Goal: Task Accomplishment & Management: Manage account settings

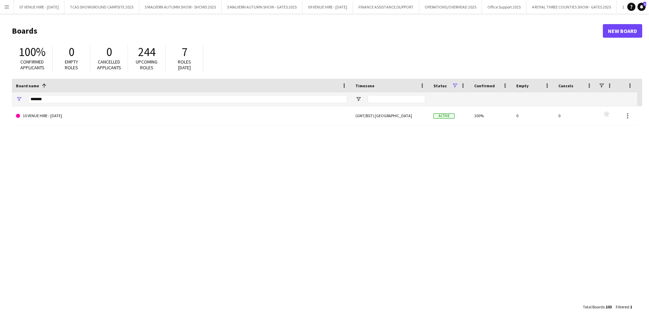
click at [7, 5] on app-icon "Menu" at bounding box center [6, 6] width 5 height 5
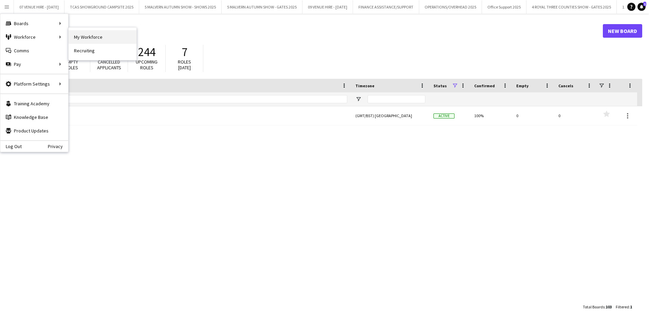
click at [83, 34] on link "My Workforce" at bounding box center [103, 37] width 68 height 14
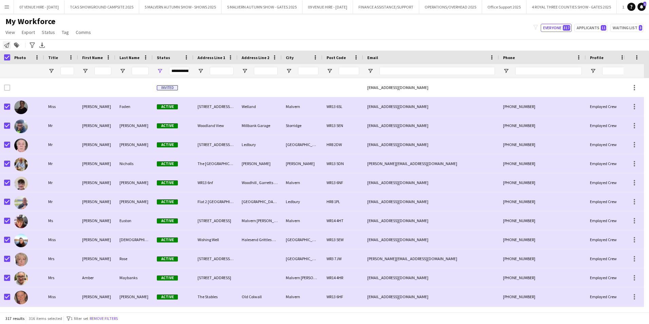
click at [6, 45] on icon "Notify workforce" at bounding box center [6, 44] width 5 height 5
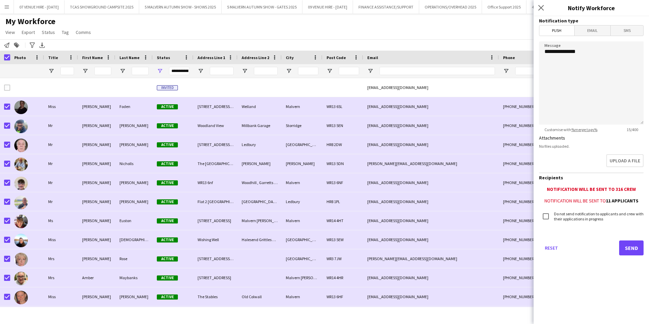
click at [591, 28] on span "Email" at bounding box center [592, 30] width 36 height 10
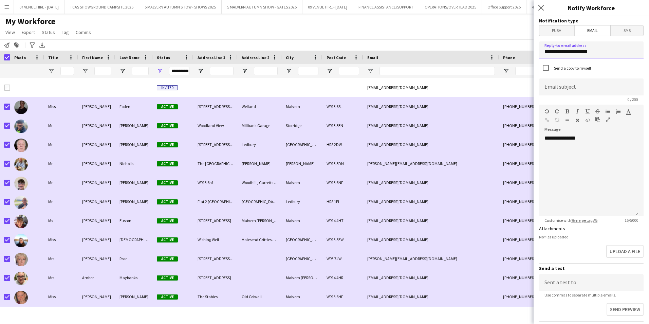
drag, startPoint x: 600, startPoint y: 51, endPoint x: 520, endPoint y: 45, distance: 80.6
click at [520, 45] on body "Menu Boards Boards Boards All jobs Status Workforce Workforce My Workforce Recr…" at bounding box center [324, 162] width 649 height 324
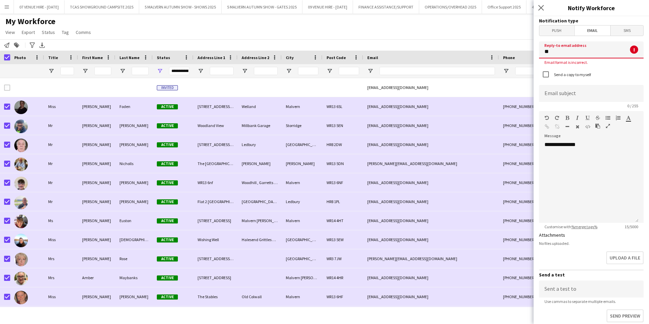
type input "**********"
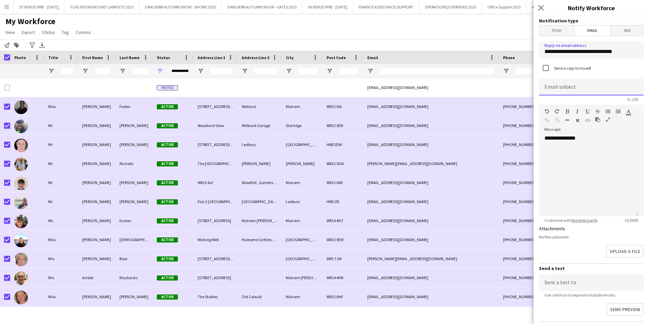
click at [566, 86] on input at bounding box center [591, 86] width 104 height 17
type input "**********"
click at [548, 147] on div "**********" at bounding box center [588, 175] width 99 height 81
click at [586, 140] on div "**********" at bounding box center [588, 175] width 99 height 81
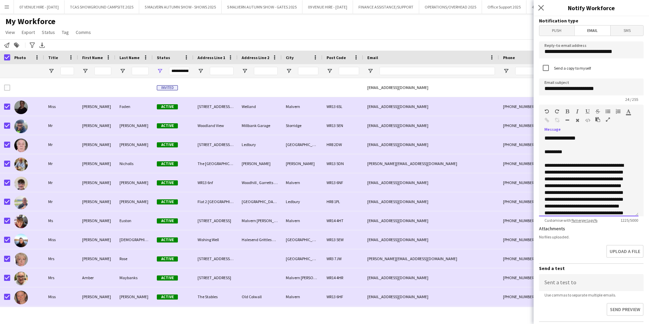
scroll to position [246, 0]
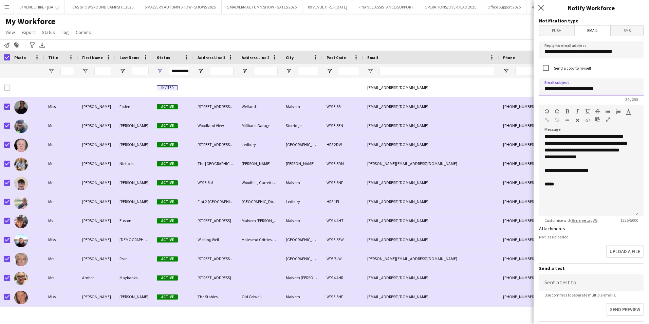
click at [612, 87] on input "**********" at bounding box center [591, 86] width 104 height 17
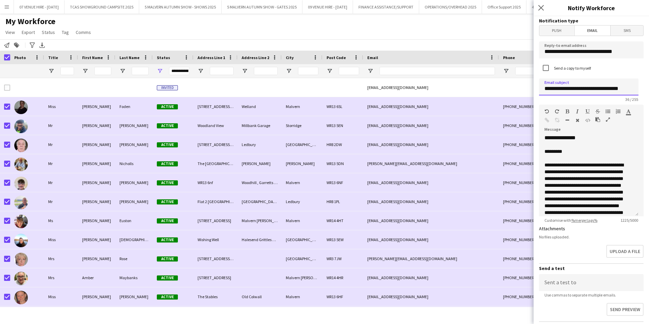
scroll to position [0, 0]
type input "**********"
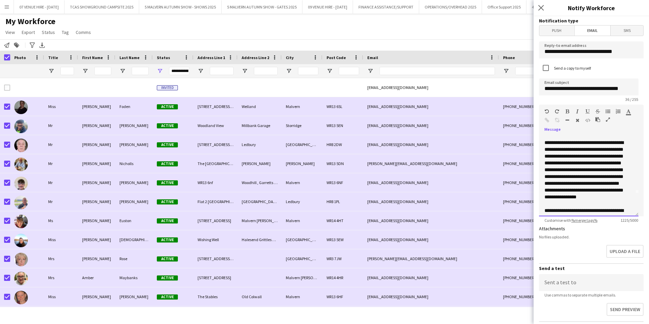
scroll to position [27, 0]
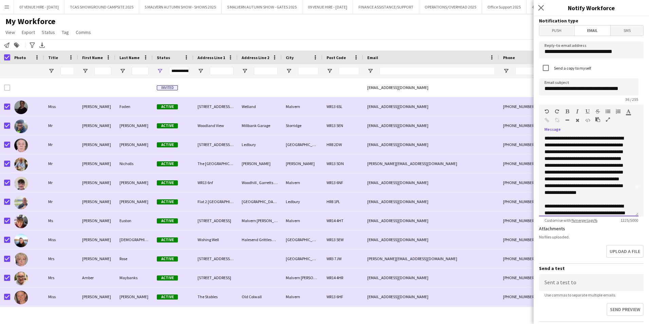
click at [583, 175] on span "**********" at bounding box center [583, 165] width 79 height 59
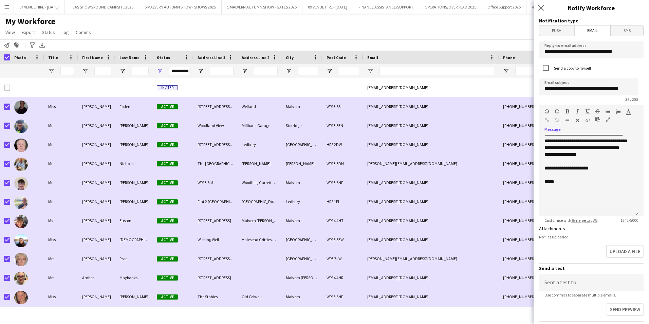
scroll to position [258, 0]
click at [544, 150] on div "**********" at bounding box center [588, 175] width 99 height 81
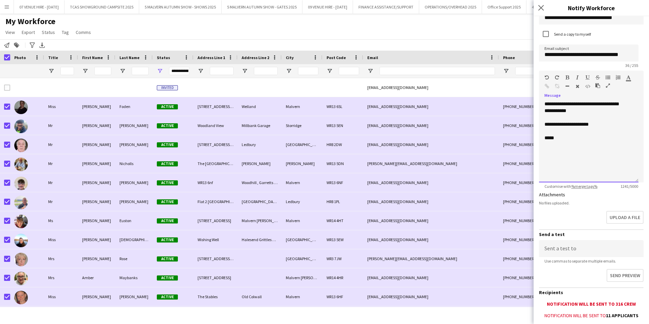
click at [549, 134] on p at bounding box center [585, 131] width 83 height 7
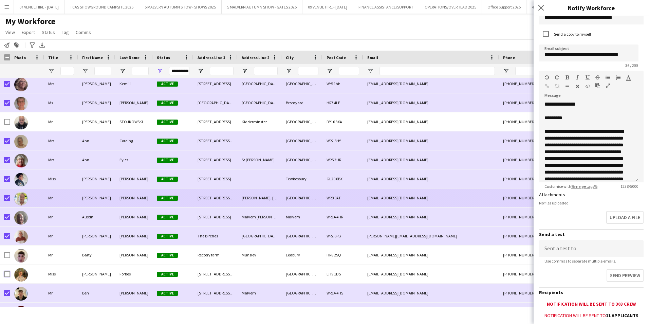
scroll to position [0, 0]
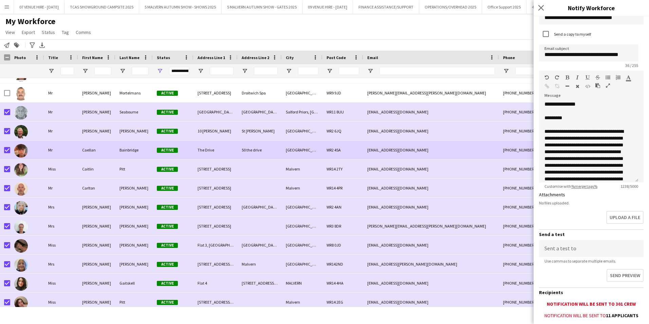
click at [3, 151] on div at bounding box center [5, 149] width 10 height 19
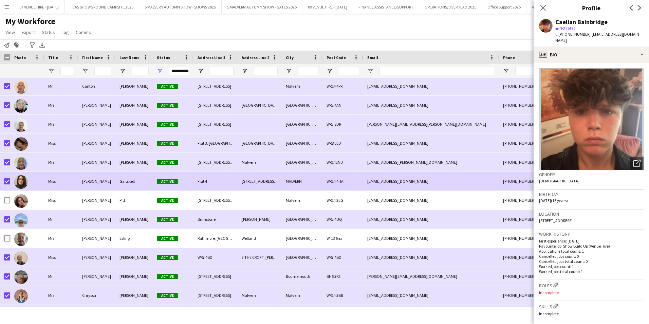
scroll to position [814, 0]
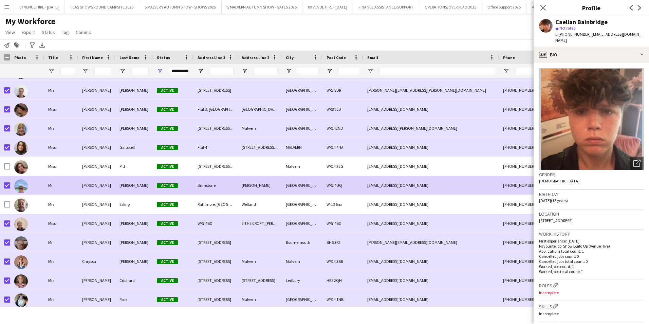
click at [6, 182] on div at bounding box center [7, 185] width 6 height 19
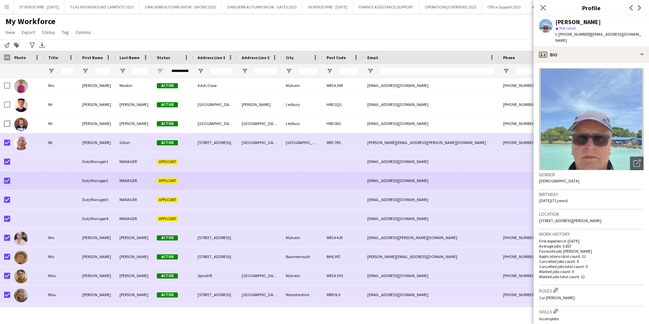
scroll to position [1560, 0]
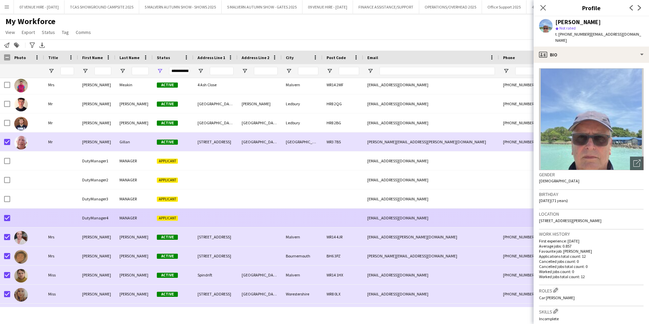
click at [7, 213] on div at bounding box center [7, 217] width 6 height 19
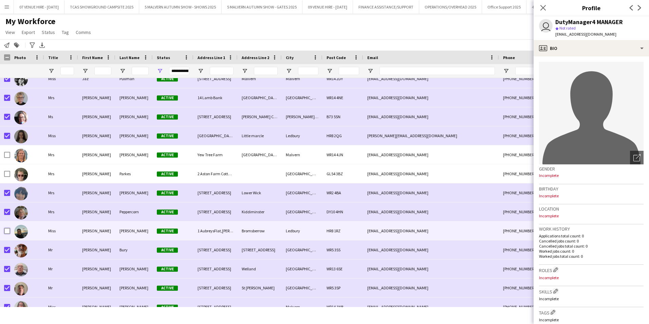
scroll to position [2679, 0]
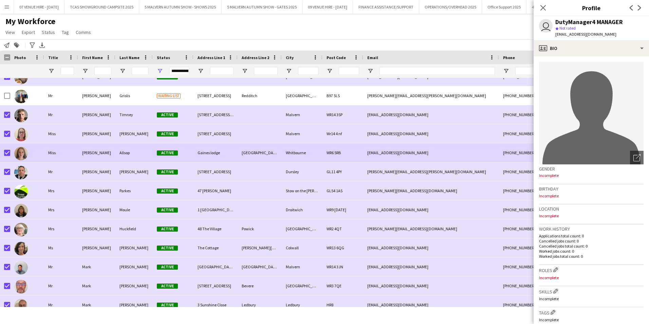
click at [6, 149] on div at bounding box center [7, 152] width 6 height 19
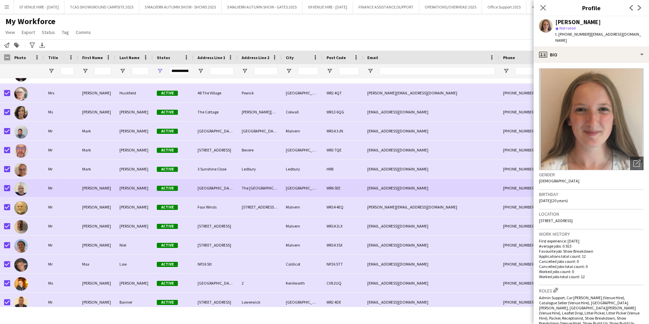
click at [11, 189] on div at bounding box center [27, 187] width 34 height 19
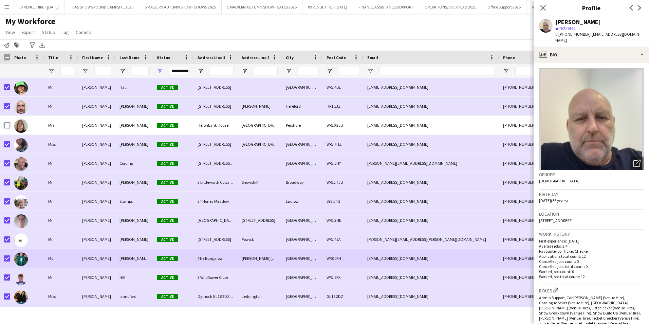
scroll to position [3901, 0]
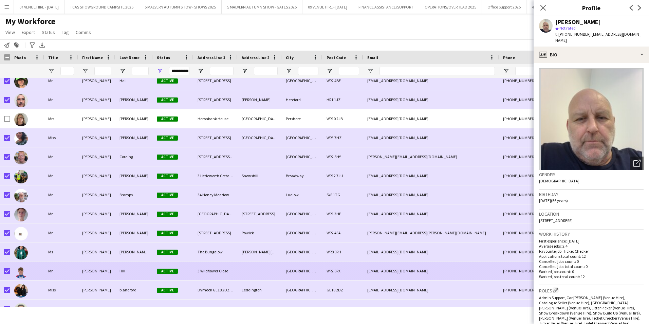
click at [11, 269] on div at bounding box center [27, 270] width 34 height 19
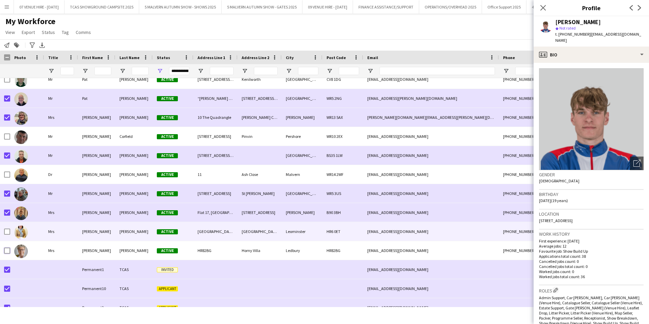
scroll to position [4246, 0]
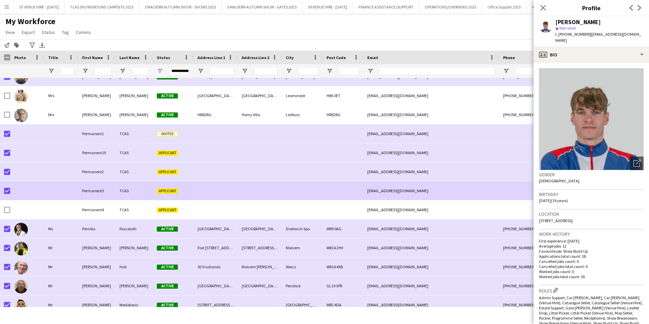
click at [6, 194] on div at bounding box center [7, 190] width 6 height 19
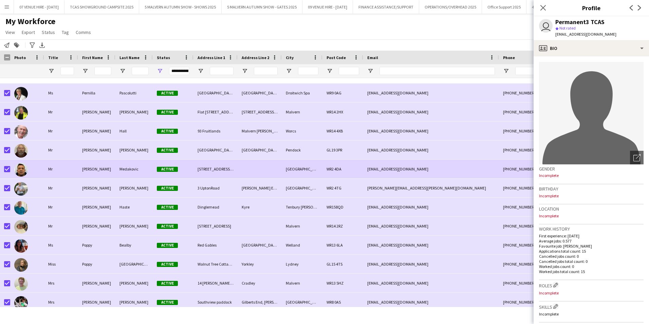
click at [10, 168] on div at bounding box center [27, 168] width 34 height 19
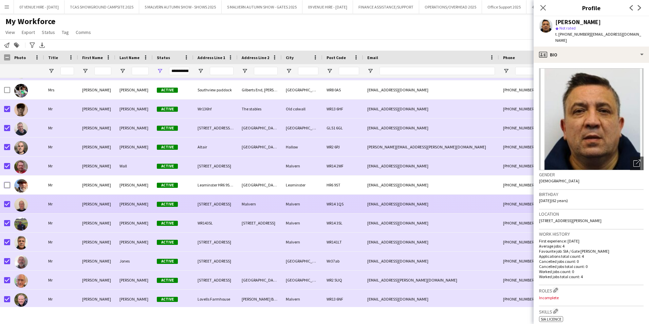
scroll to position [4715, 0]
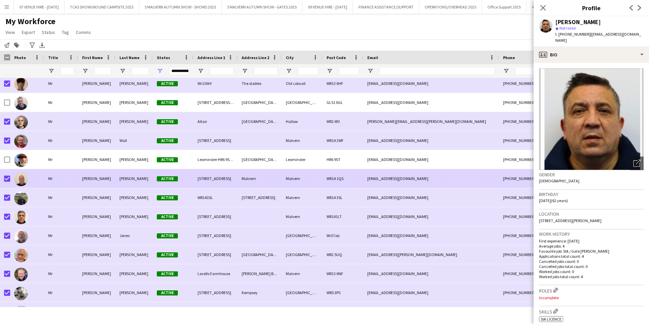
click at [10, 176] on div at bounding box center [27, 178] width 34 height 19
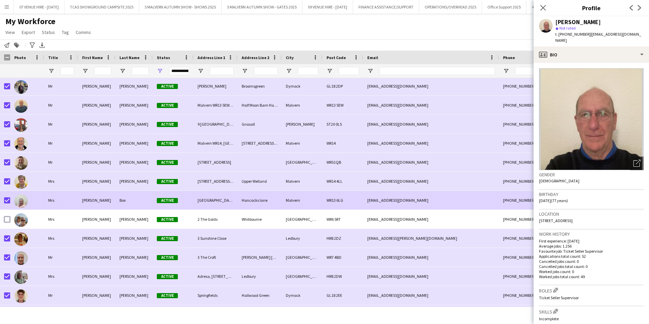
scroll to position [5547, 0]
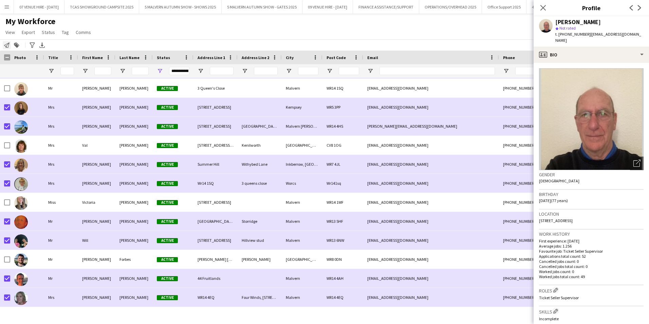
click at [8, 45] on icon "Notify workforce" at bounding box center [6, 44] width 5 height 5
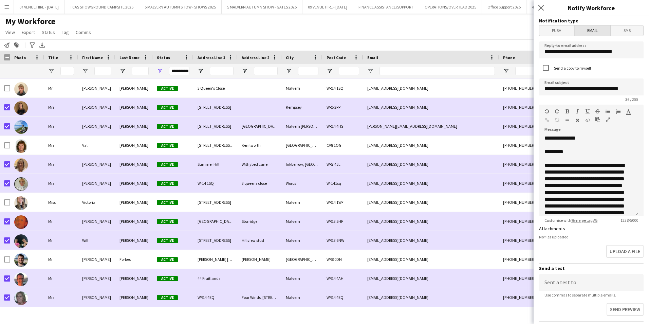
click at [594, 28] on span "Email" at bounding box center [592, 30] width 36 height 10
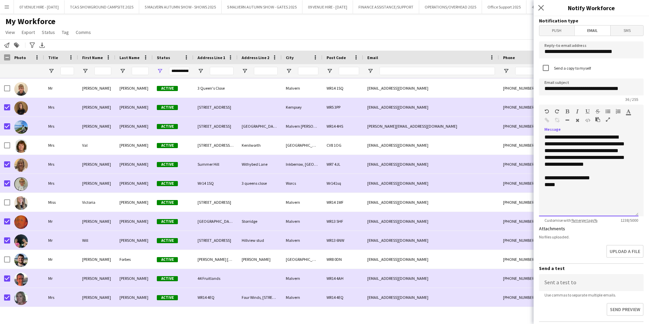
scroll to position [250, 0]
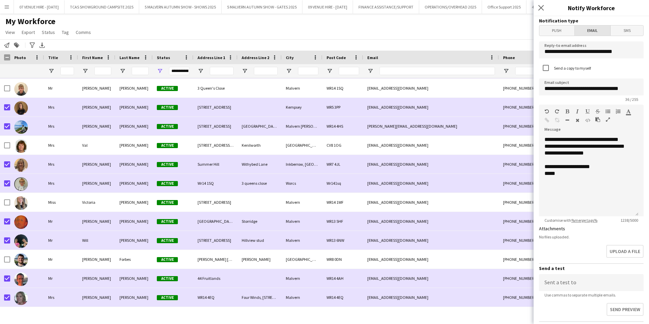
click at [592, 28] on span "Email" at bounding box center [592, 30] width 36 height 10
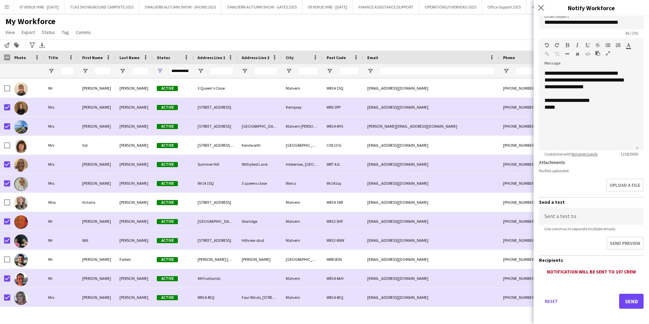
scroll to position [70, 0]
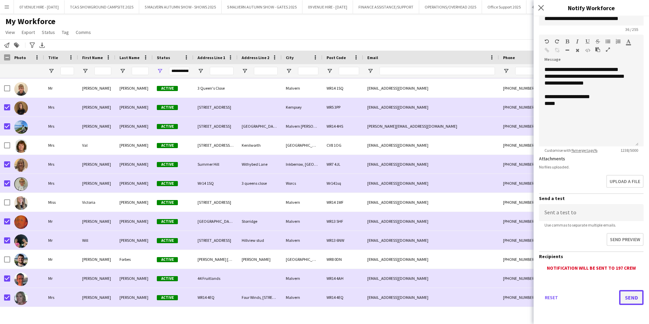
click at [621, 298] on button "Send" at bounding box center [631, 297] width 24 height 15
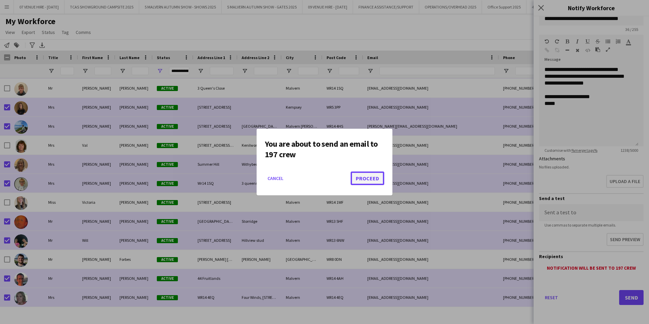
click at [359, 175] on button "Proceed" at bounding box center [367, 178] width 34 height 14
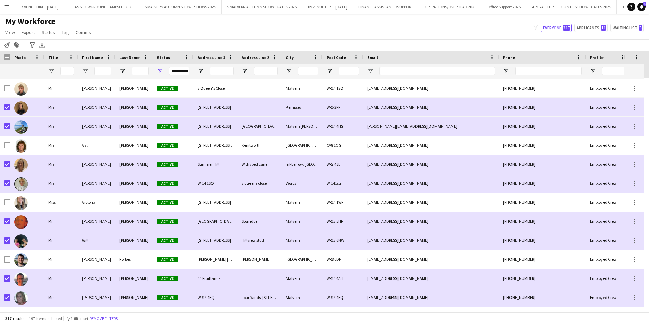
click at [102, 35] on div "My Workforce View Views Default view SafeHR Employee Details New view Update vi…" at bounding box center [324, 27] width 649 height 23
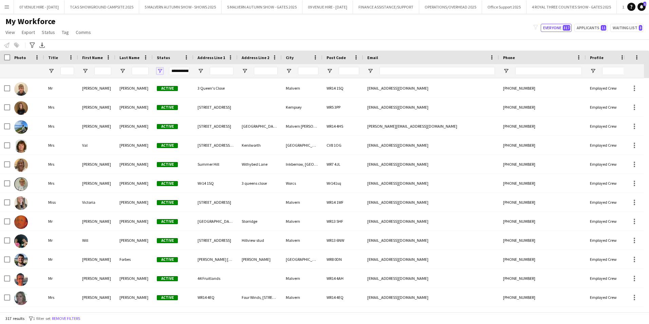
click at [159, 68] on span "Open Filter Menu" at bounding box center [160, 71] width 6 height 6
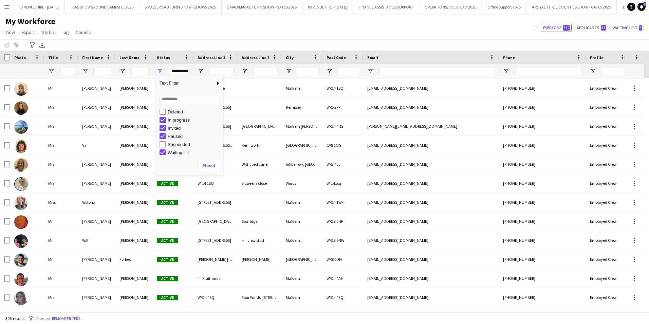
scroll to position [43, 0]
type input "**********"
click at [187, 32] on div "My Workforce View Views Default view SafeHR Employee Details New view Update vi…" at bounding box center [324, 27] width 649 height 23
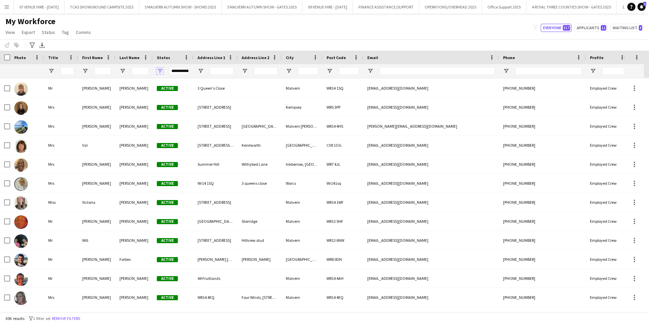
click at [159, 69] on span "Open Filter Menu" at bounding box center [160, 71] width 6 height 6
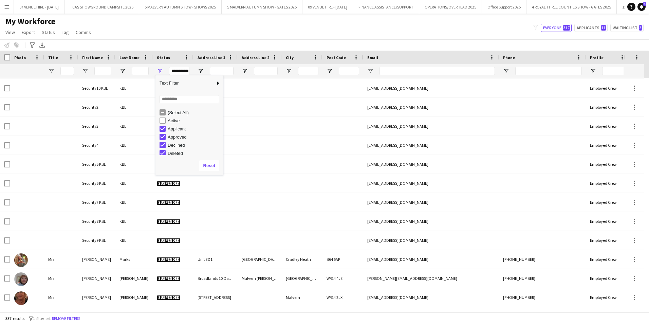
click at [177, 38] on div "My Workforce View Views Default view SafeHR Employee Details New view Update vi…" at bounding box center [324, 27] width 649 height 23
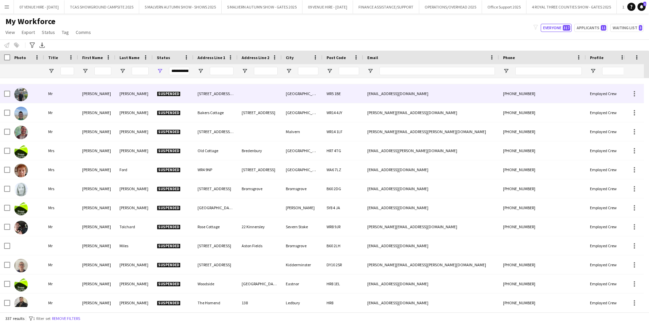
scroll to position [5755, 0]
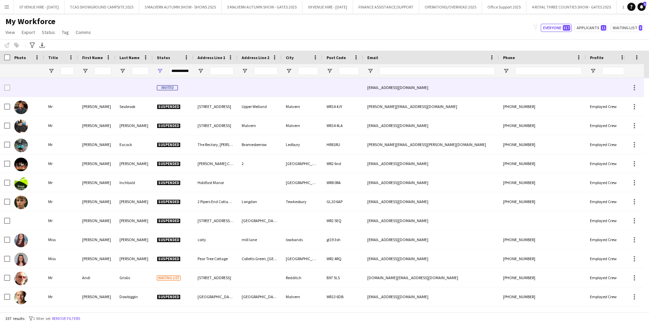
click at [113, 91] on div at bounding box center [96, 87] width 37 height 19
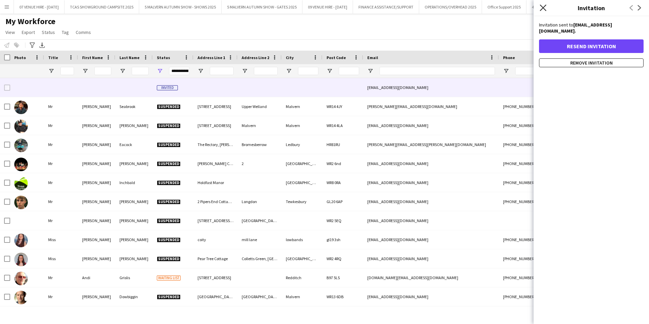
click at [544, 7] on icon "Close pop-in" at bounding box center [542, 7] width 6 height 6
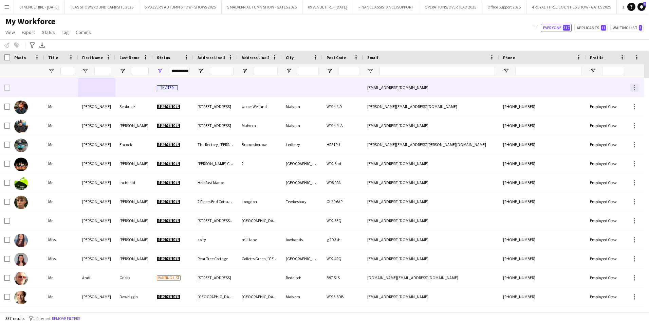
click at [634, 88] on div at bounding box center [633, 87] width 1 height 1
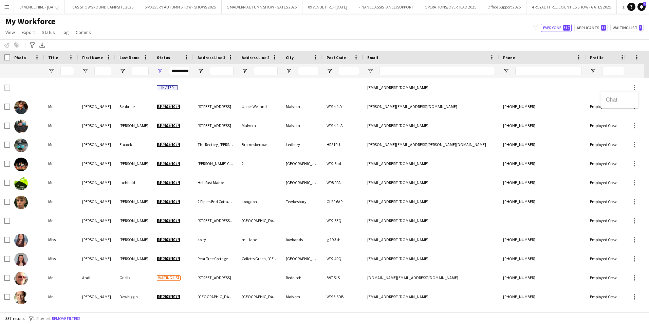
click at [5, 85] on div at bounding box center [324, 162] width 649 height 324
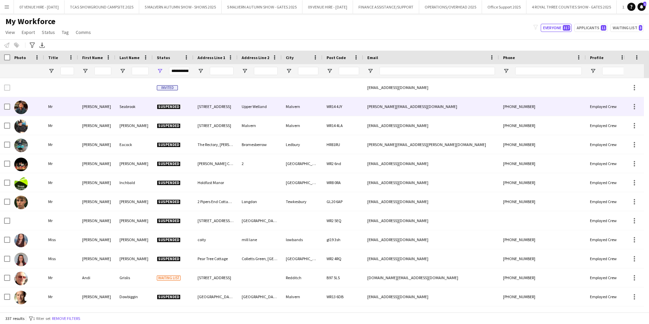
click at [128, 98] on div "Seabrook" at bounding box center [133, 106] width 37 height 19
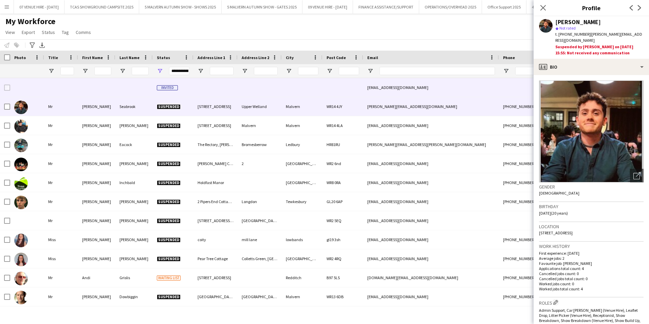
click at [376, 88] on div "[EMAIL_ADDRESS][DOMAIN_NAME]" at bounding box center [431, 87] width 136 height 19
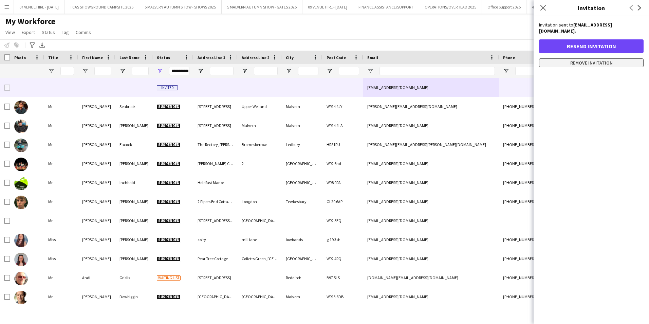
click at [544, 62] on button "Remove invitation" at bounding box center [591, 62] width 104 height 9
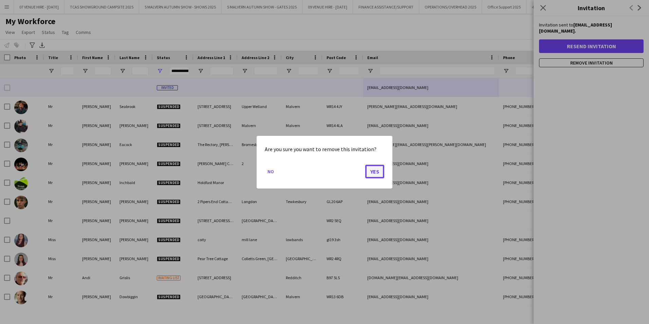
click at [371, 170] on button "Yes" at bounding box center [374, 171] width 19 height 14
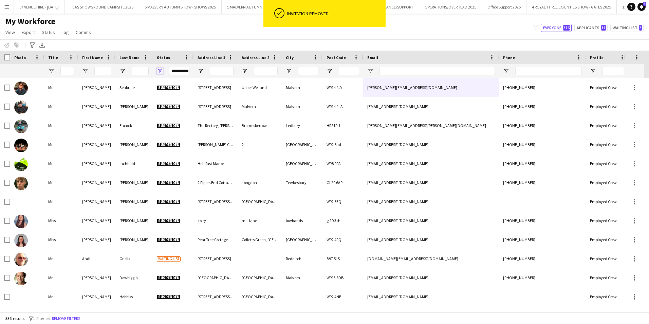
click at [160, 70] on span "Open Filter Menu" at bounding box center [160, 71] width 6 height 6
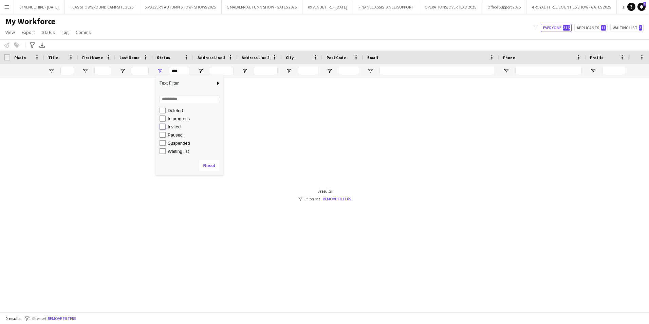
type input "**********"
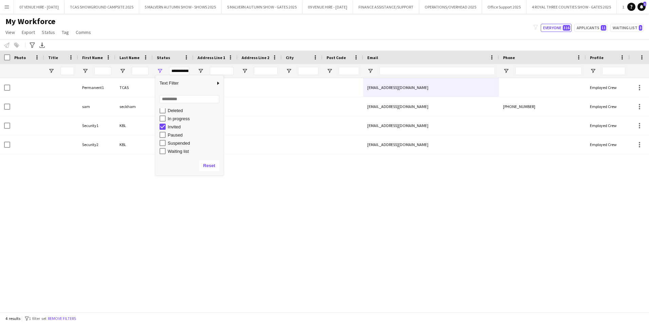
drag, startPoint x: 276, startPoint y: 202, endPoint x: 271, endPoint y: 194, distance: 9.4
click at [276, 201] on div "Permanent1 TCAS Invited [EMAIL_ADDRESS][DOMAIN_NAME] Employed Crew [PERSON_NAME…" at bounding box center [314, 192] width 628 height 229
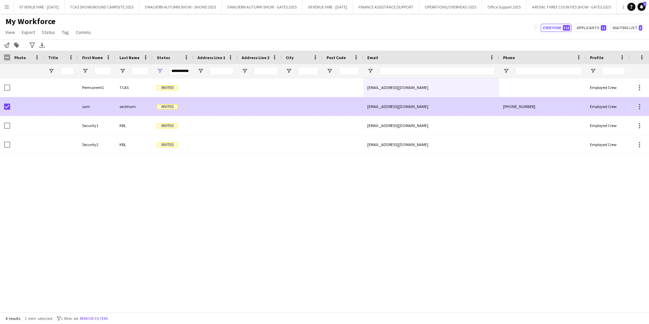
click at [110, 110] on div "sam" at bounding box center [96, 106] width 37 height 19
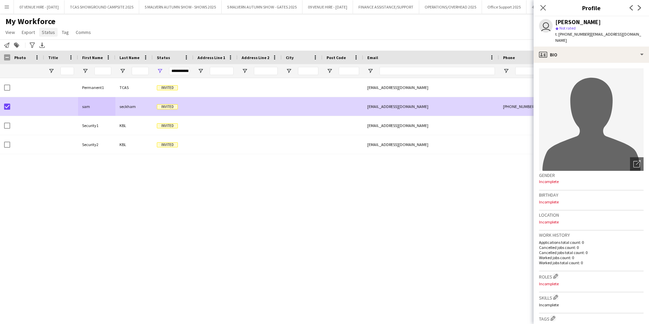
click at [50, 32] on span "Status" at bounding box center [48, 32] width 13 height 6
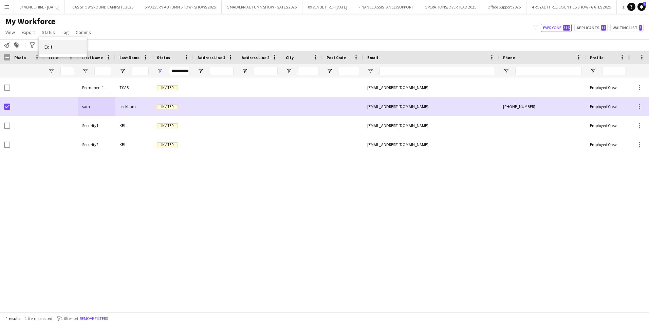
click at [49, 46] on span "Edit" at bounding box center [48, 47] width 8 height 6
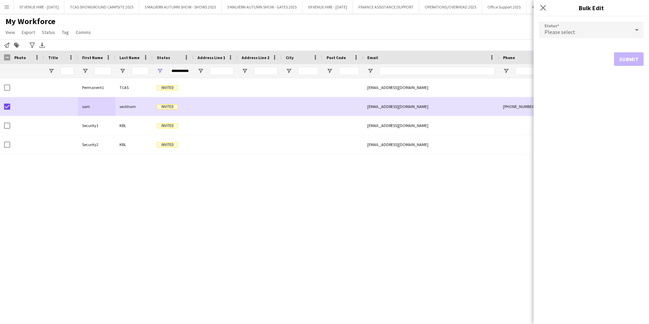
click at [570, 33] on span "Please select" at bounding box center [559, 31] width 31 height 7
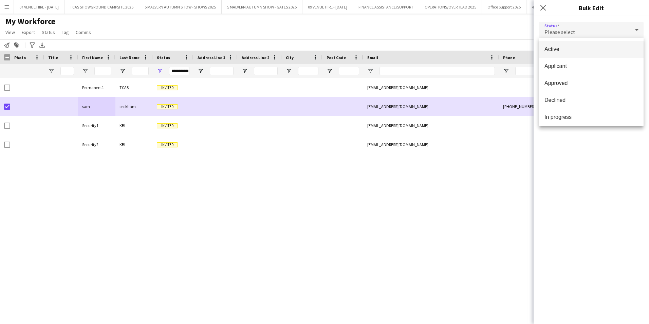
click at [581, 56] on mat-option "Active" at bounding box center [591, 49] width 104 height 17
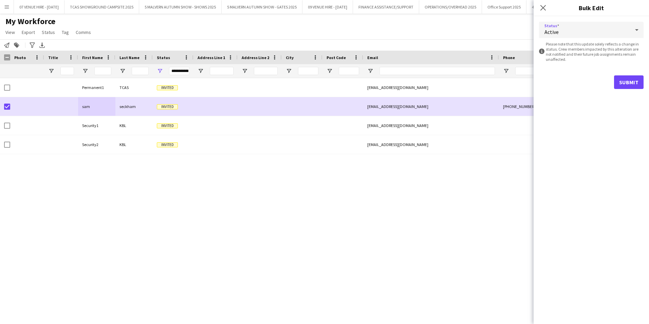
click at [591, 28] on div "Active" at bounding box center [584, 30] width 91 height 16
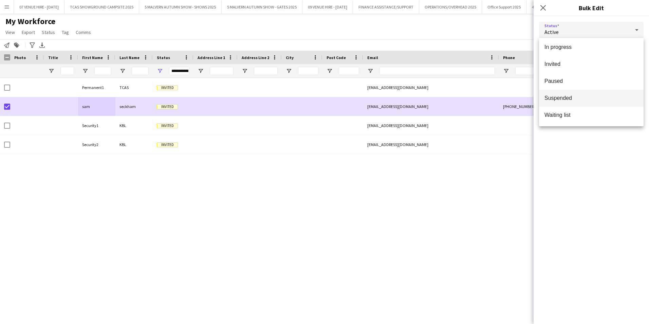
click at [563, 95] on span "Suspended" at bounding box center [591, 98] width 94 height 6
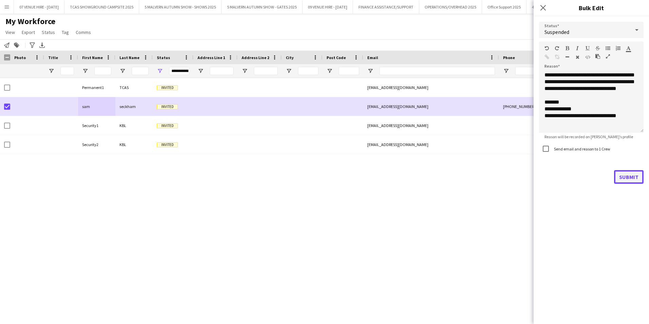
click at [630, 176] on button "Submit" at bounding box center [629, 177] width 30 height 14
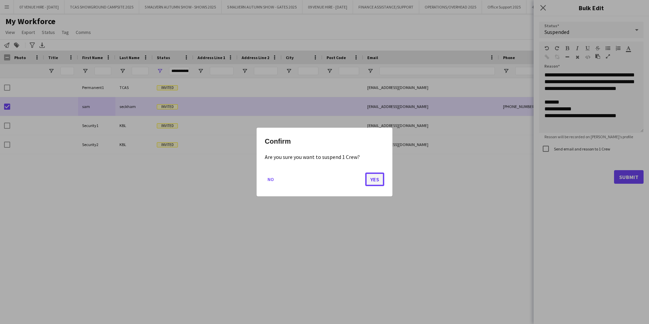
click at [375, 181] on button "Yes" at bounding box center [374, 179] width 19 height 14
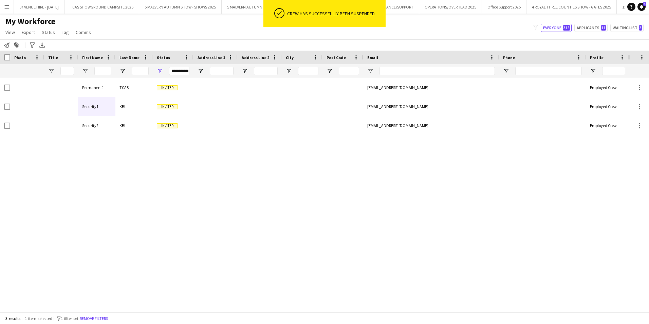
click at [453, 182] on div "Permanent1 TCAS Invited [EMAIL_ADDRESS][DOMAIN_NAME] Employed Crew Security1 KB…" at bounding box center [314, 192] width 628 height 229
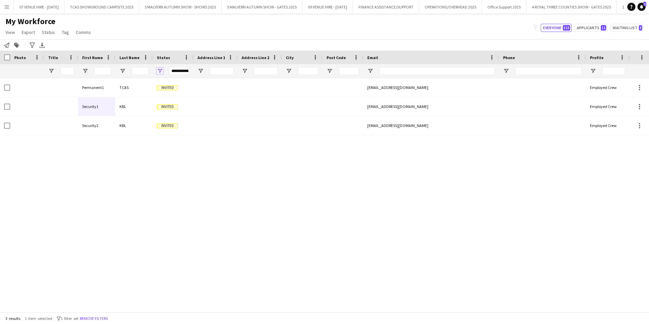
click at [158, 70] on span "Open Filter Menu" at bounding box center [160, 71] width 6 height 6
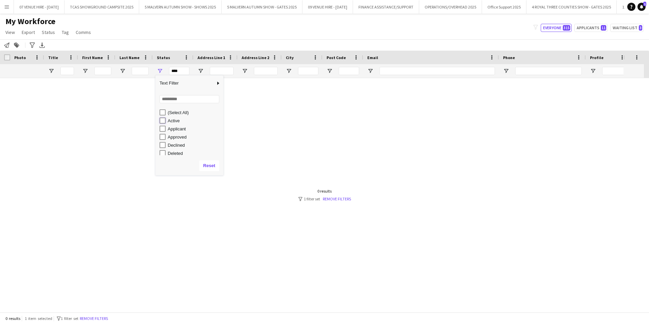
type input "**********"
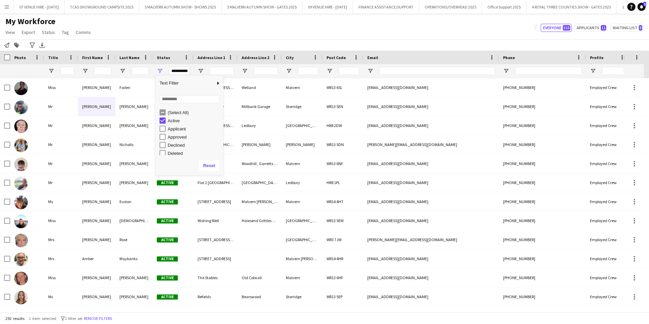
click at [179, 40] on div "Notify workforce Add to tag Search tags magnifier Add tag Advanced filters Adva…" at bounding box center [324, 44] width 649 height 11
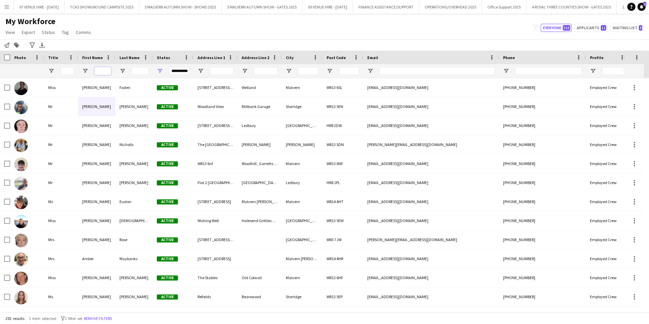
click at [107, 71] on input "First Name Filter Input" at bounding box center [102, 71] width 17 height 8
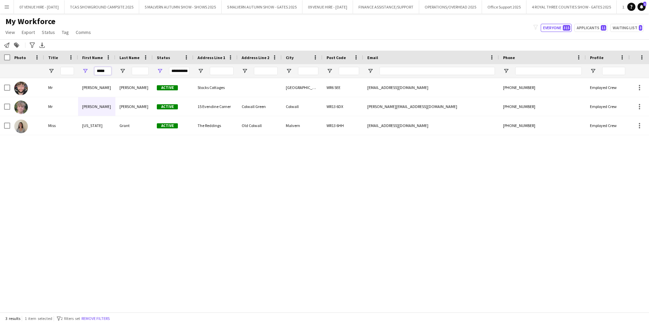
type input "*****"
click at [95, 176] on div "[PERSON_NAME] Active Stocks Cottages Worcester WR6 5EE [EMAIL_ADDRESS][DOMAIN_N…" at bounding box center [314, 192] width 628 height 229
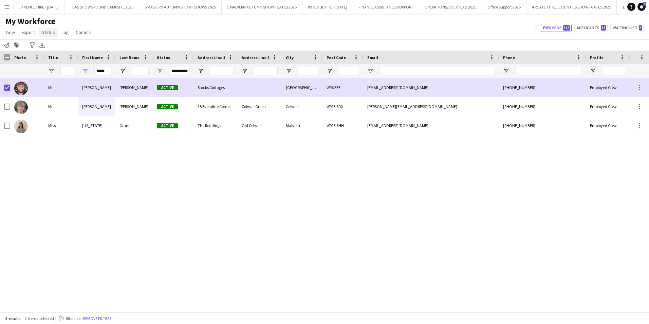
click at [49, 32] on span "Status" at bounding box center [48, 32] width 13 height 6
click at [53, 43] on link "Edit" at bounding box center [62, 47] width 47 height 14
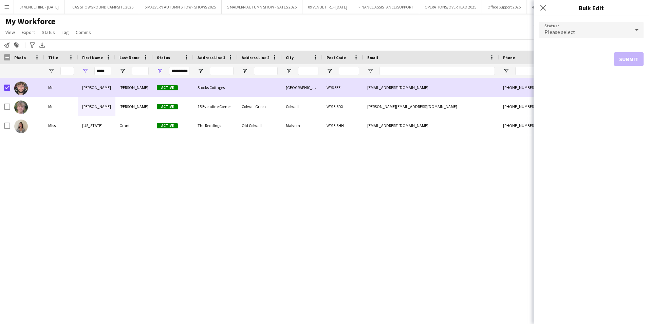
click at [562, 30] on span "Please select" at bounding box center [559, 31] width 31 height 7
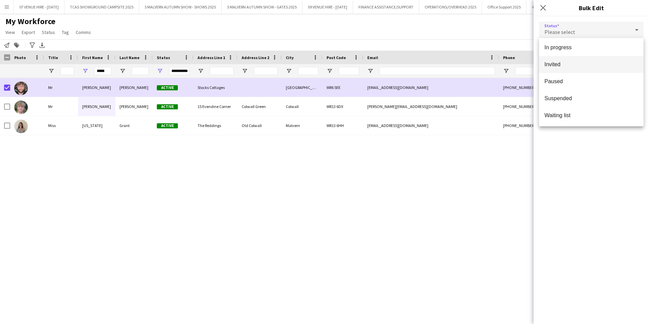
scroll to position [70, 0]
click at [566, 96] on span "Suspended" at bounding box center [591, 98] width 94 height 6
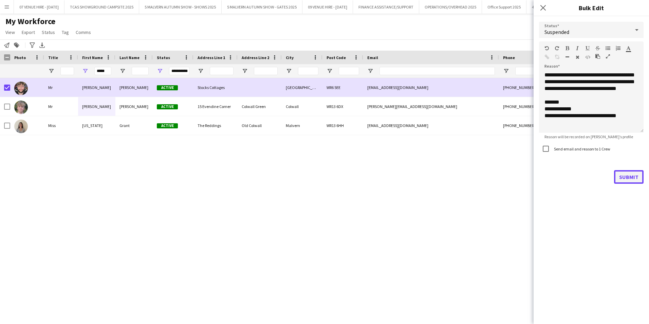
click at [625, 177] on button "Submit" at bounding box center [629, 177] width 30 height 14
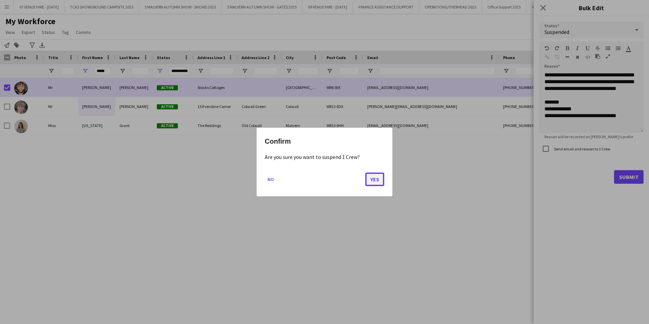
click at [374, 181] on button "Yes" at bounding box center [374, 179] width 19 height 14
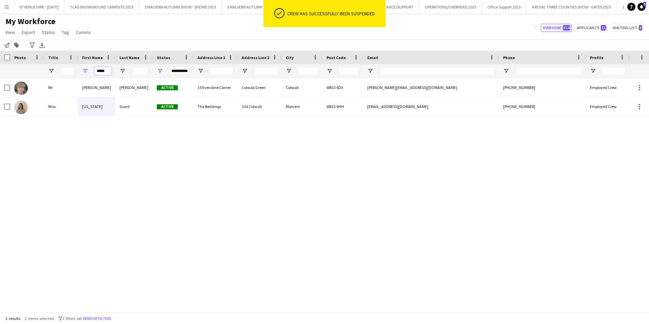
drag, startPoint x: 108, startPoint y: 70, endPoint x: 86, endPoint y: 70, distance: 22.4
click at [86, 70] on div "*****" at bounding box center [96, 71] width 37 height 14
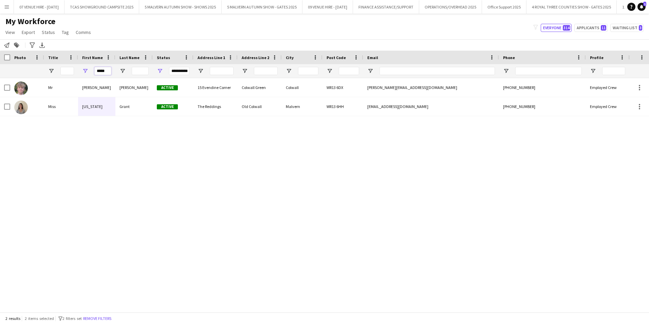
click at [105, 70] on input "*****" at bounding box center [102, 71] width 17 height 8
drag, startPoint x: 98, startPoint y: 71, endPoint x: 109, endPoint y: 71, distance: 11.5
click at [109, 71] on input "*****" at bounding box center [102, 71] width 17 height 8
click at [139, 154] on div "[PERSON_NAME] Active 15 Evendine Corner Colwall Green Colwall WR13 6DX [PERSON_…" at bounding box center [314, 192] width 628 height 229
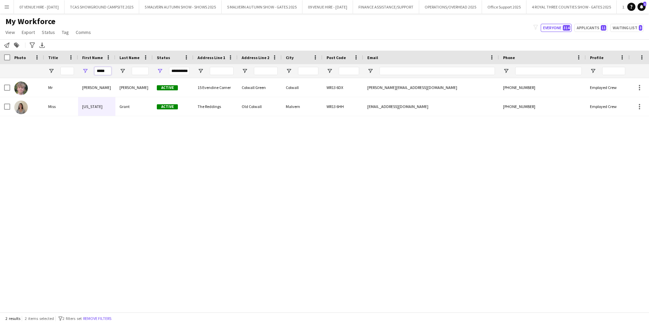
drag, startPoint x: 97, startPoint y: 71, endPoint x: 113, endPoint y: 72, distance: 15.3
click at [113, 72] on div "*****" at bounding box center [96, 71] width 37 height 14
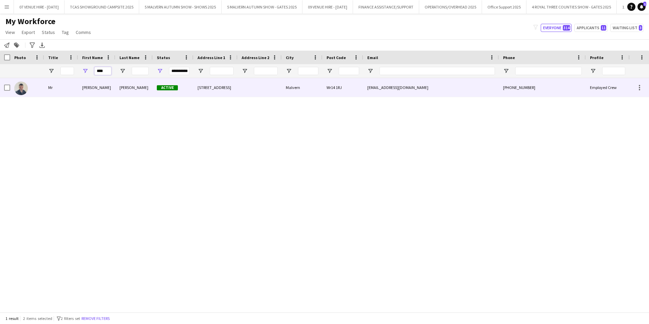
type input "****"
click at [20, 86] on img at bounding box center [21, 88] width 14 height 14
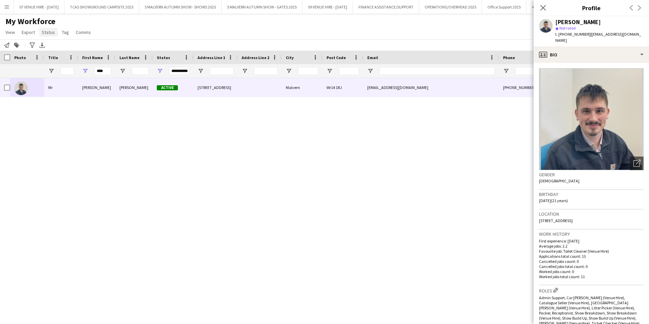
click at [53, 33] on span "Status" at bounding box center [48, 32] width 13 height 6
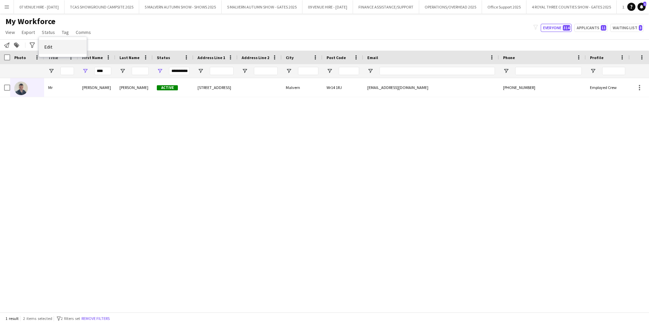
click at [49, 45] on span "Edit" at bounding box center [48, 47] width 8 height 6
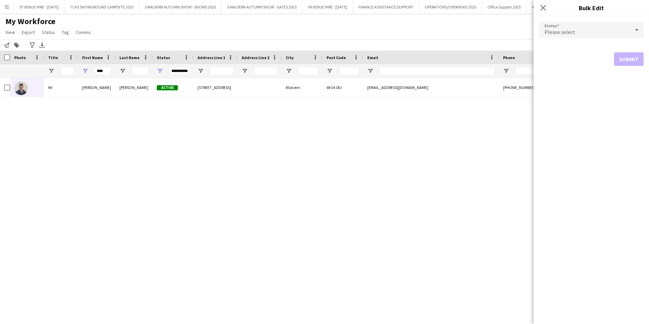
click at [565, 32] on span "Please select" at bounding box center [559, 31] width 31 height 7
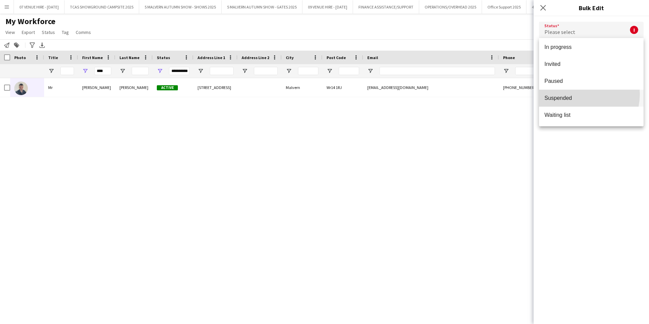
click at [577, 94] on mat-option "Suspended" at bounding box center [591, 98] width 104 height 17
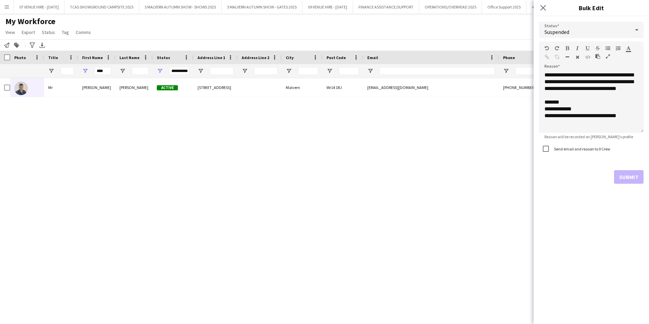
click at [610, 196] on div "**********" at bounding box center [590, 169] width 115 height 307
click at [625, 176] on div "Submit" at bounding box center [591, 177] width 104 height 14
click at [608, 210] on div "**********" at bounding box center [590, 169] width 115 height 307
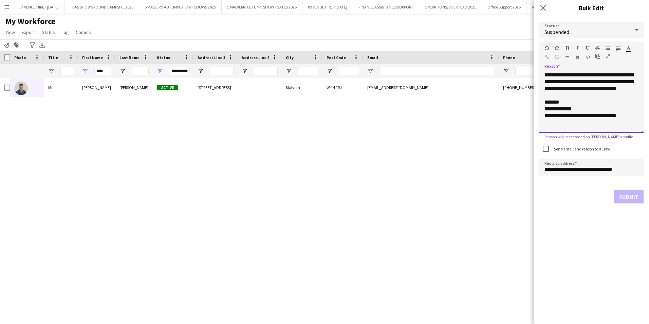
click at [582, 110] on div "**********" at bounding box center [591, 102] width 104 height 61
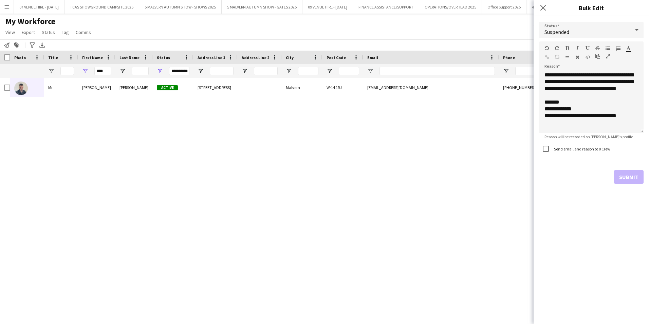
click at [585, 175] on div "Submit" at bounding box center [591, 177] width 104 height 14
click at [588, 137] on span "Reason will be recorded on [PERSON_NAME]’s profile" at bounding box center [588, 136] width 99 height 5
click at [562, 140] on form "**********" at bounding box center [591, 112] width 104 height 192
click at [578, 136] on span "Reason will be recorded on [PERSON_NAME]’s profile" at bounding box center [588, 136] width 99 height 5
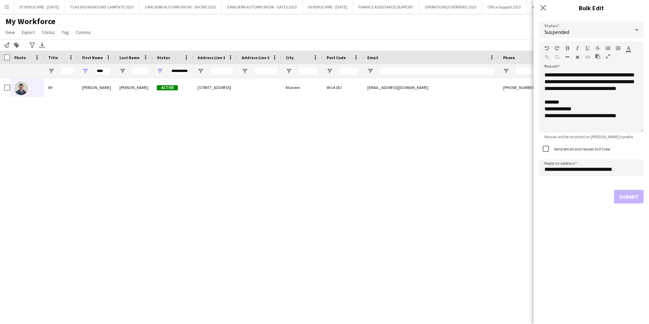
drag, startPoint x: 578, startPoint y: 136, endPoint x: 588, endPoint y: 192, distance: 56.6
click at [588, 192] on div "Submit" at bounding box center [591, 197] width 104 height 14
click at [633, 197] on div "Submit" at bounding box center [591, 197] width 104 height 14
drag, startPoint x: 351, startPoint y: 177, endPoint x: 337, endPoint y: 177, distance: 13.9
click at [351, 177] on div "[PERSON_NAME] Active [STREET_ADDRESS] [EMAIL_ADDRESS][DOMAIN_NAME] [PHONE_NUMBE…" at bounding box center [314, 192] width 628 height 229
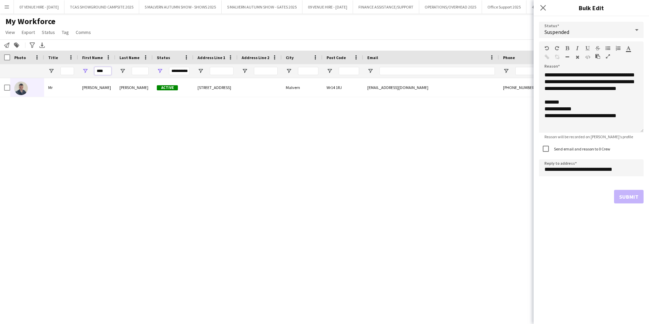
drag, startPoint x: 108, startPoint y: 73, endPoint x: 66, endPoint y: 70, distance: 41.8
click at [80, 72] on div "****" at bounding box center [96, 71] width 37 height 14
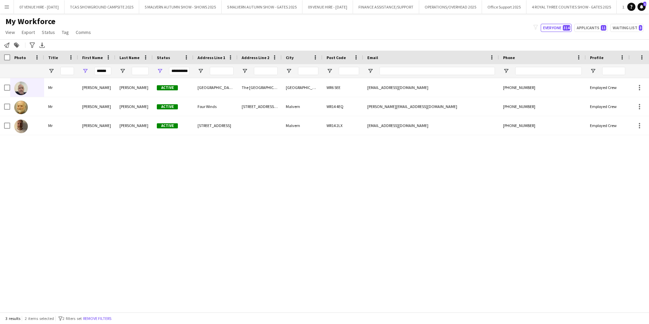
click at [104, 168] on div "[PERSON_NAME] [GEOGRAPHIC_DATA] [GEOGRAPHIC_DATA] [EMAIL_ADDRESS][DOMAIN_NAME] …" at bounding box center [314, 192] width 628 height 229
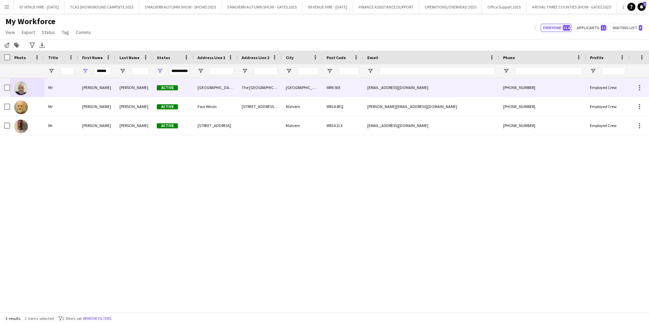
click at [17, 90] on img at bounding box center [21, 88] width 14 height 14
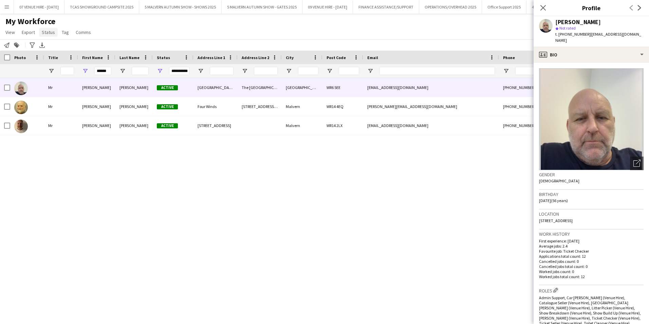
click at [47, 32] on span "Status" at bounding box center [48, 32] width 13 height 6
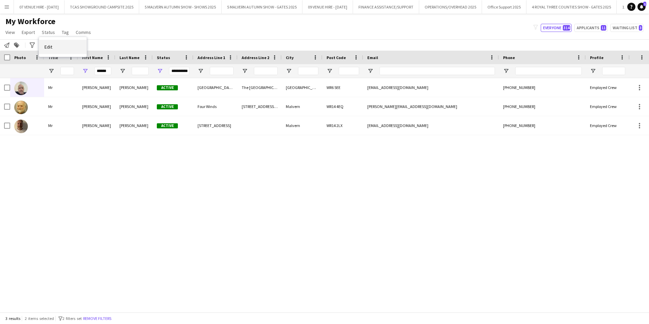
click at [52, 46] on span "Edit" at bounding box center [48, 47] width 8 height 6
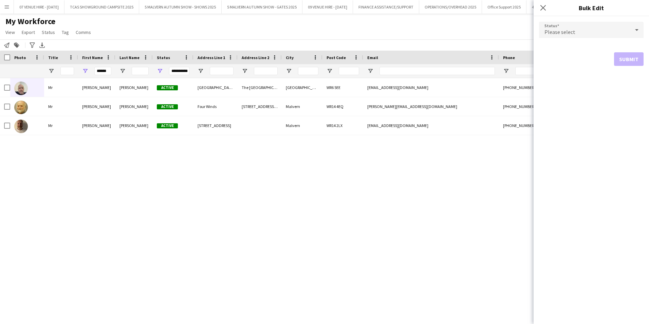
click at [584, 34] on div "Please select" at bounding box center [584, 30] width 91 height 16
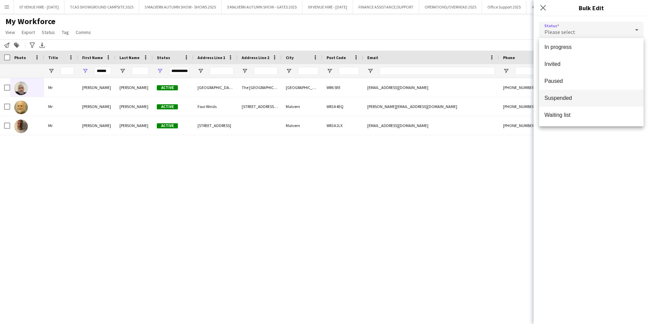
click at [564, 94] on mat-option "Suspended" at bounding box center [591, 98] width 104 height 17
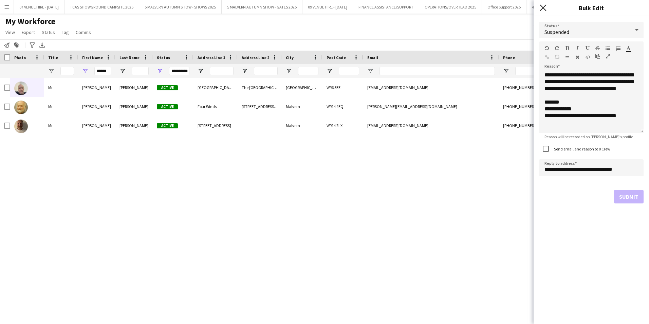
click at [542, 9] on icon at bounding box center [542, 7] width 6 height 6
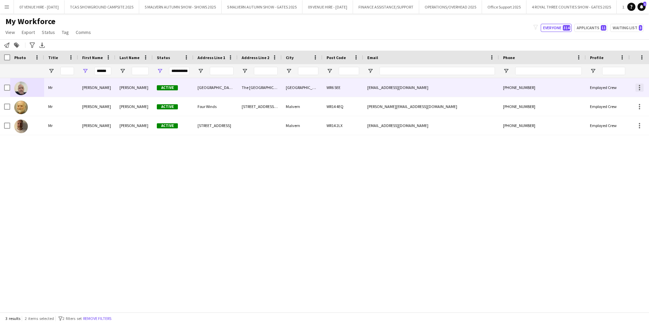
click at [637, 85] on div at bounding box center [639, 87] width 8 height 8
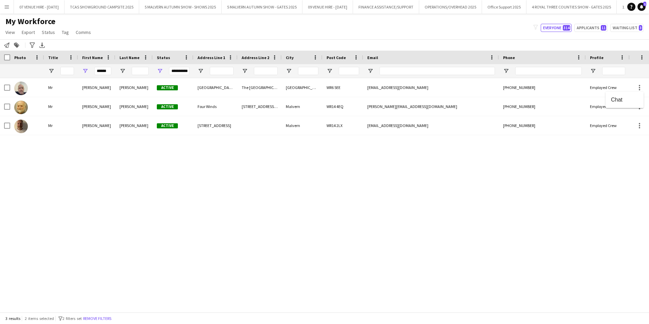
click at [417, 209] on div at bounding box center [324, 162] width 649 height 324
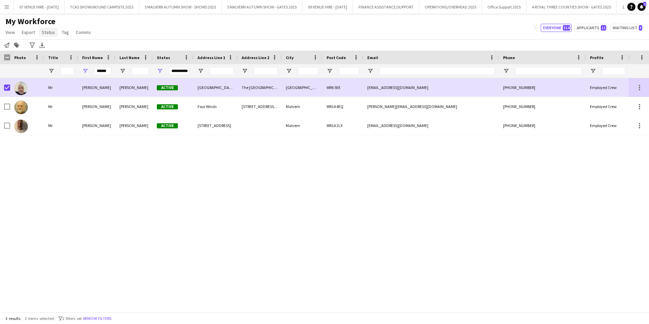
click at [46, 32] on span "Status" at bounding box center [48, 32] width 13 height 6
click at [51, 48] on span "Edit" at bounding box center [48, 47] width 8 height 6
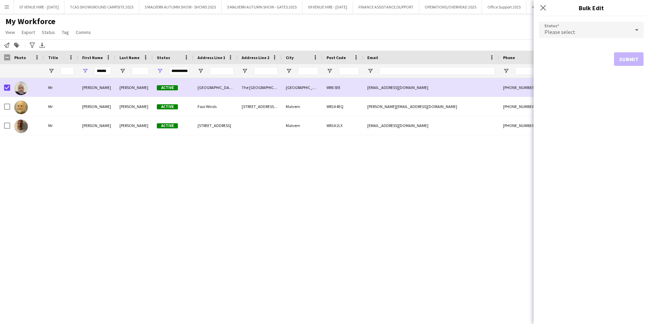
click at [579, 34] on div "Please select" at bounding box center [584, 30] width 91 height 16
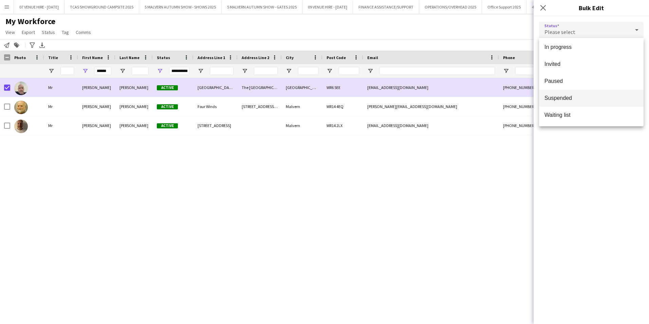
click at [573, 97] on span "Suspended" at bounding box center [591, 98] width 94 height 6
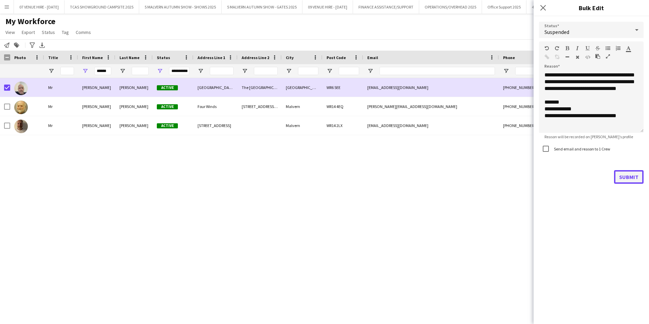
click at [628, 176] on button "Submit" at bounding box center [629, 177] width 30 height 14
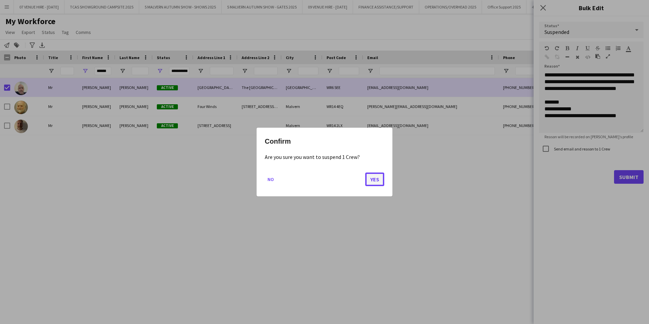
click at [377, 175] on button "Yes" at bounding box center [374, 179] width 19 height 14
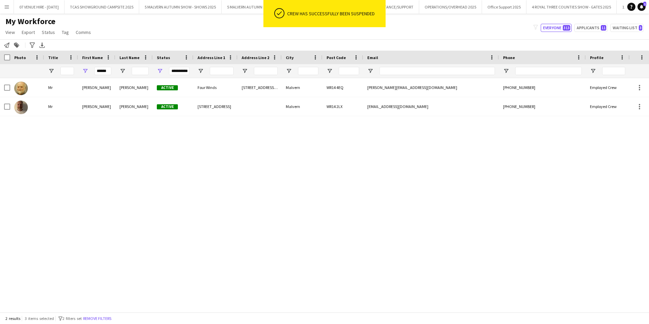
drag, startPoint x: 167, startPoint y: 174, endPoint x: 167, endPoint y: 165, distance: 8.8
click at [167, 173] on div "[PERSON_NAME] Active Four Winds [STREET_ADDRESS][PERSON_NAME] [PERSON_NAME][EMA…" at bounding box center [314, 192] width 628 height 229
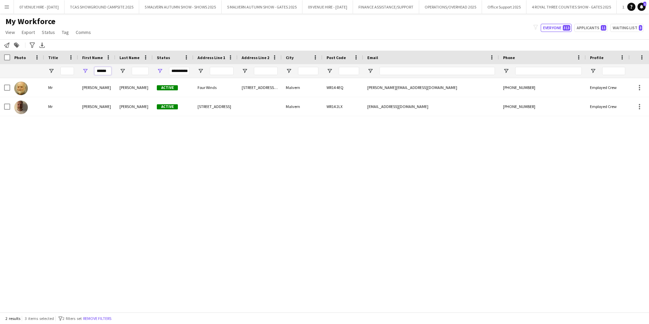
drag, startPoint x: 106, startPoint y: 70, endPoint x: 81, endPoint y: 70, distance: 25.4
click at [81, 70] on div "******" at bounding box center [96, 71] width 37 height 14
type input "*"
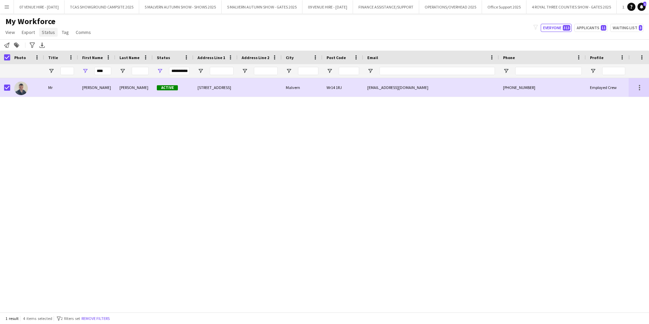
click at [47, 34] on span "Status" at bounding box center [48, 32] width 13 height 6
click at [55, 44] on link "Edit" at bounding box center [62, 47] width 47 height 14
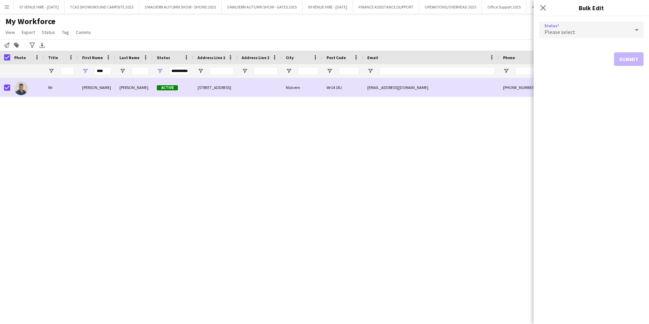
click at [577, 32] on div "Please select" at bounding box center [584, 30] width 91 height 16
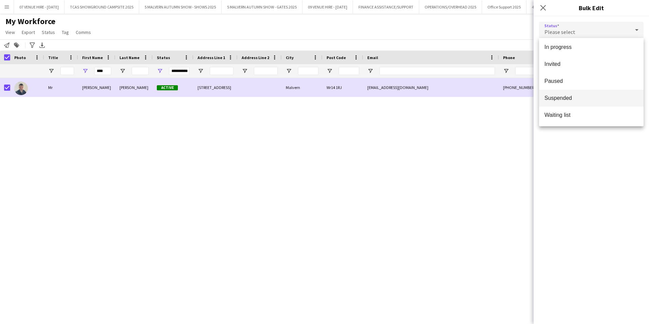
click at [558, 98] on span "Suspended" at bounding box center [591, 98] width 94 height 6
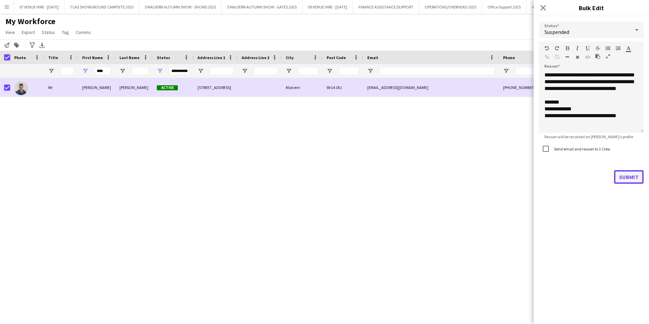
click at [635, 180] on button "Submit" at bounding box center [629, 177] width 30 height 14
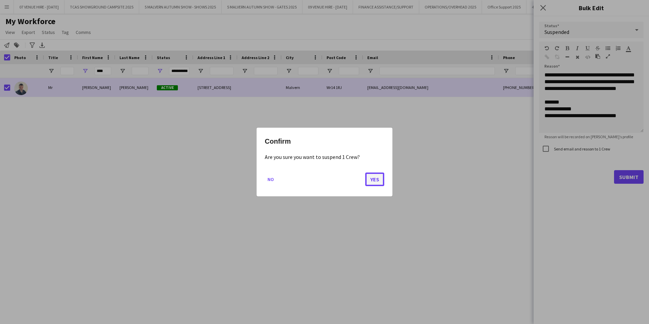
click at [378, 179] on button "Yes" at bounding box center [374, 179] width 19 height 14
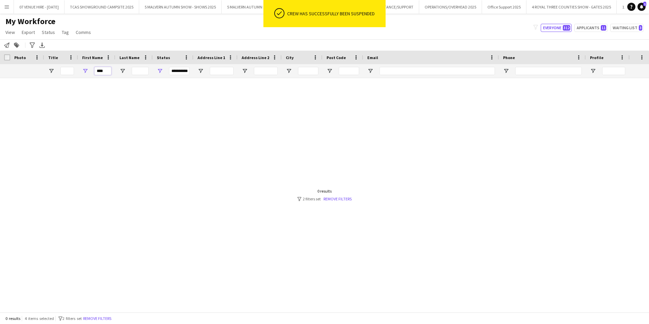
drag, startPoint x: 105, startPoint y: 71, endPoint x: 72, endPoint y: 61, distance: 34.4
click at [80, 70] on div "****" at bounding box center [96, 71] width 37 height 14
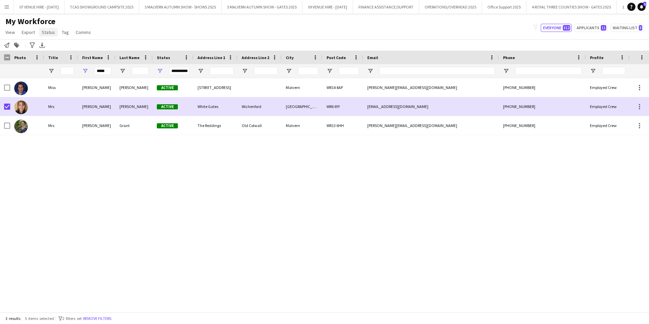
click at [47, 33] on span "Status" at bounding box center [48, 32] width 13 height 6
click at [65, 44] on link "Edit" at bounding box center [62, 47] width 47 height 14
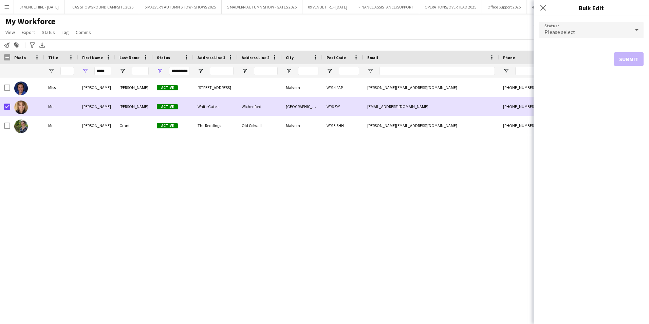
click at [590, 28] on div "Please select" at bounding box center [584, 30] width 91 height 16
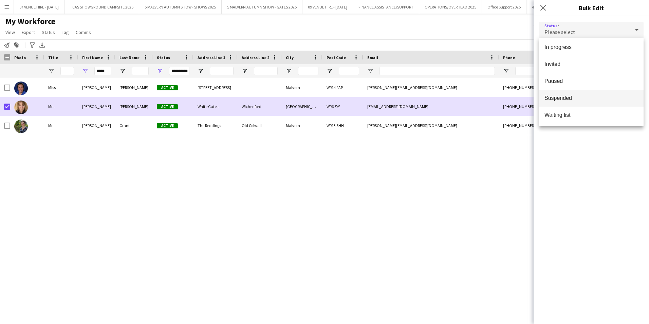
click at [579, 97] on span "Suspended" at bounding box center [591, 98] width 94 height 6
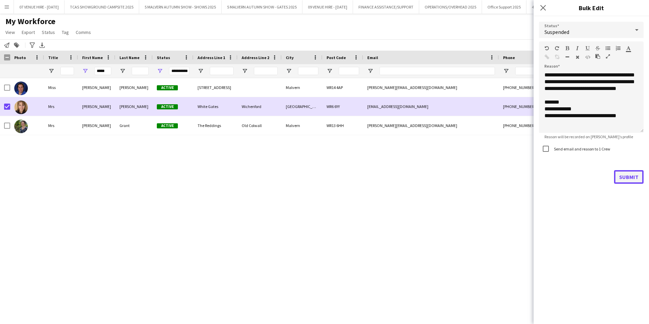
click at [624, 181] on button "Submit" at bounding box center [629, 177] width 30 height 14
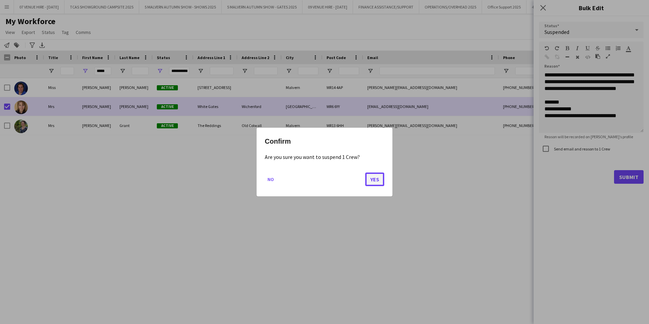
click at [379, 176] on button "Yes" at bounding box center [374, 179] width 19 height 14
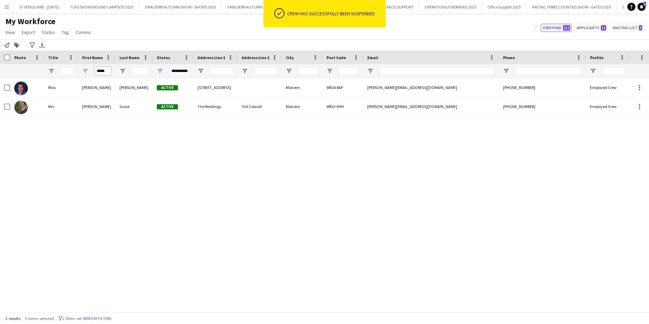
drag, startPoint x: 108, startPoint y: 70, endPoint x: 83, endPoint y: 66, distance: 24.8
click at [84, 66] on div "*****" at bounding box center [96, 71] width 37 height 14
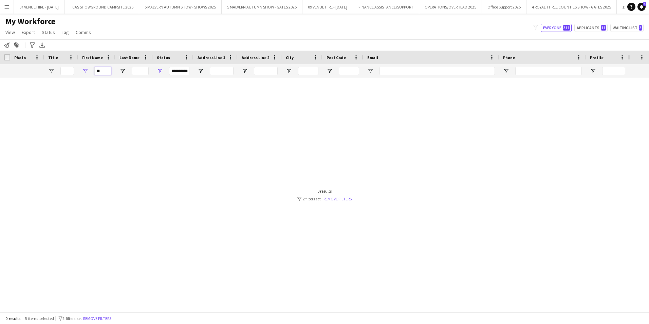
type input "*"
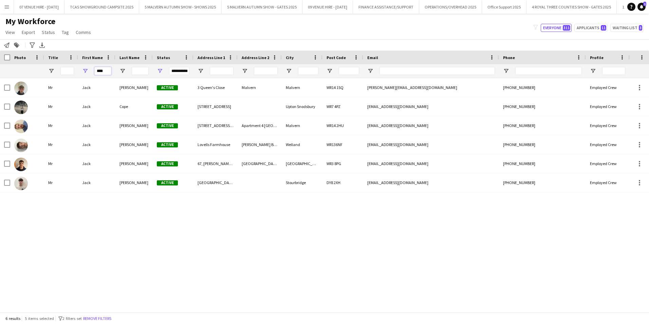
type input "****"
click at [69, 201] on div "Mr [PERSON_NAME] Active [STREET_ADDRESS] [PERSON_NAME][EMAIL_ADDRESS][DOMAIN_NA…" at bounding box center [314, 192] width 628 height 229
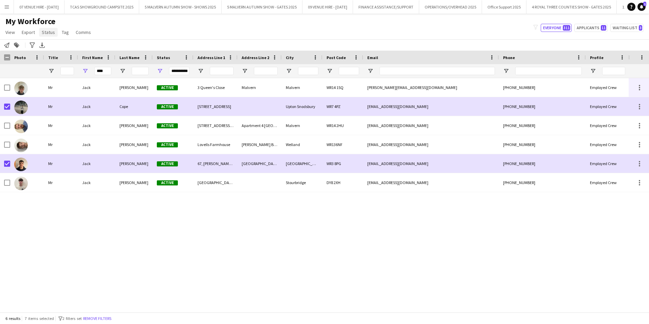
click at [51, 32] on span "Status" at bounding box center [48, 32] width 13 height 6
click at [54, 45] on link "Edit" at bounding box center [62, 47] width 47 height 14
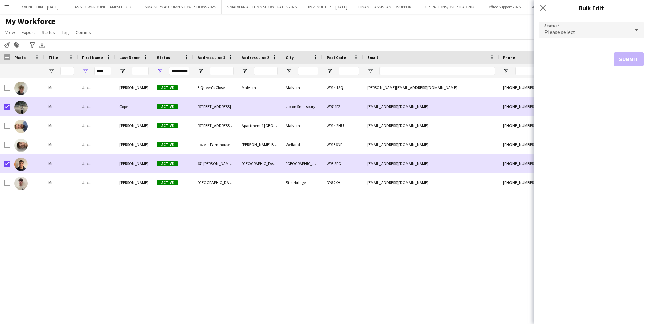
click at [549, 34] on span "Please select" at bounding box center [559, 31] width 31 height 7
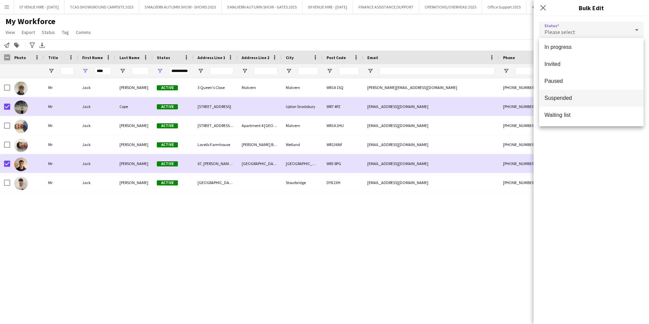
click at [569, 97] on span "Suspended" at bounding box center [591, 98] width 94 height 6
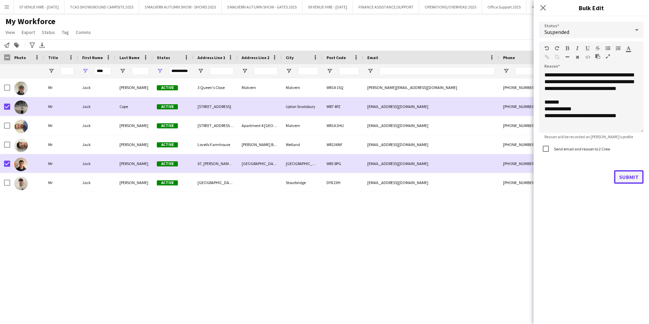
click at [623, 175] on button "Submit" at bounding box center [629, 177] width 30 height 14
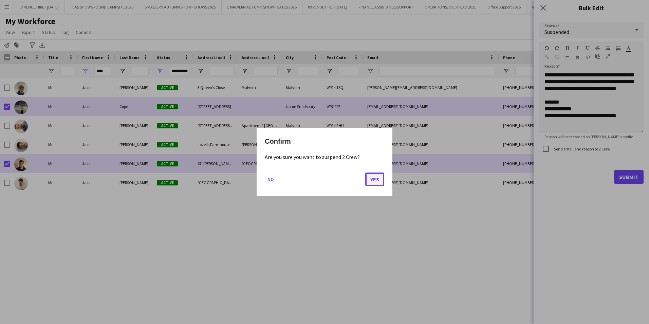
click at [372, 176] on button "Yes" at bounding box center [374, 179] width 19 height 14
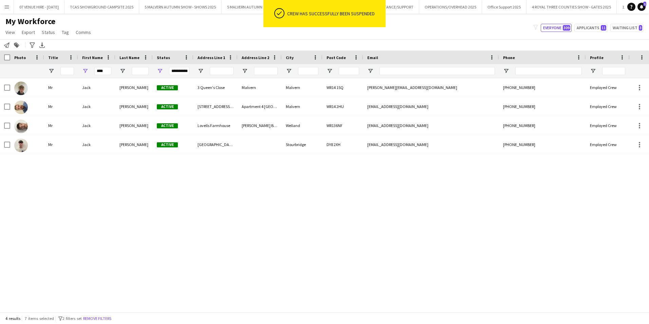
click at [357, 200] on div "Mr [PERSON_NAME] Active [STREET_ADDRESS] [PERSON_NAME][EMAIL_ADDRESS][DOMAIN_NA…" at bounding box center [314, 192] width 628 height 229
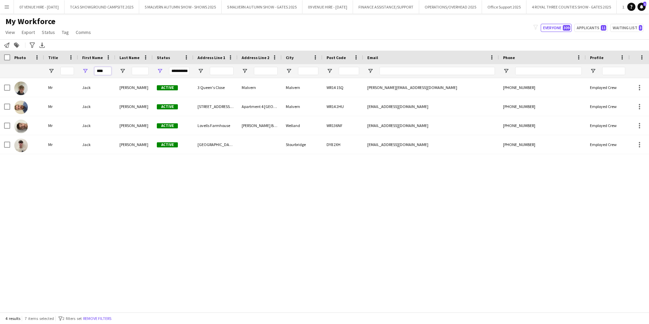
drag, startPoint x: 106, startPoint y: 70, endPoint x: 89, endPoint y: 68, distance: 17.4
click at [89, 68] on div "****" at bounding box center [96, 71] width 37 height 14
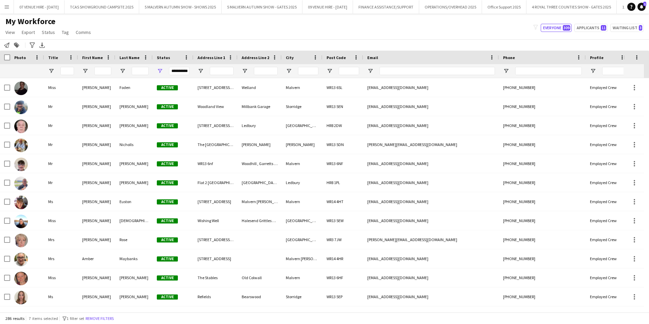
drag, startPoint x: 7, startPoint y: 6, endPoint x: 6, endPoint y: 12, distance: 5.8
click at [7, 6] on app-icon "Menu" at bounding box center [6, 6] width 5 height 5
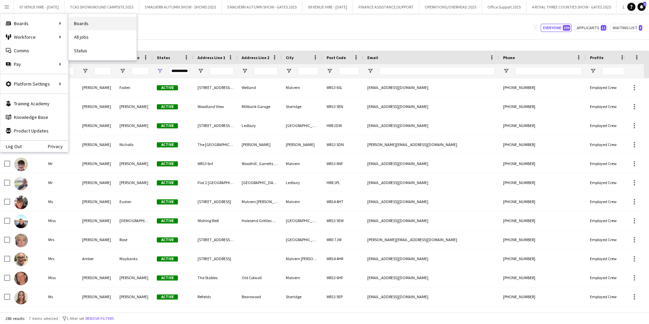
click at [82, 24] on link "Boards" at bounding box center [103, 24] width 68 height 14
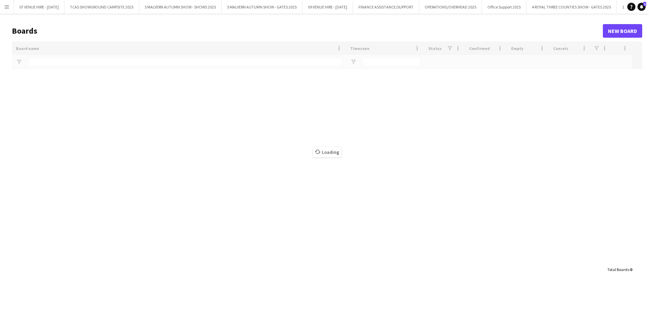
type input "*******"
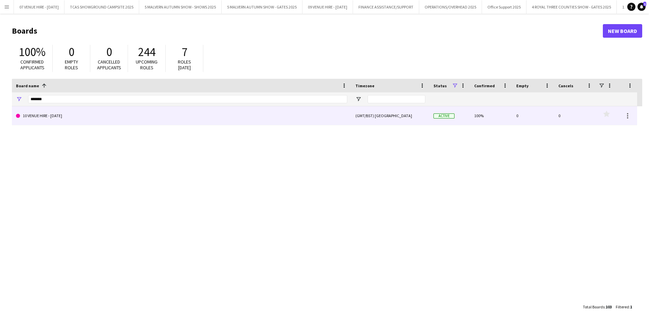
click at [61, 113] on link "10 VENUE HIRE - [DATE]" at bounding box center [181, 115] width 331 height 19
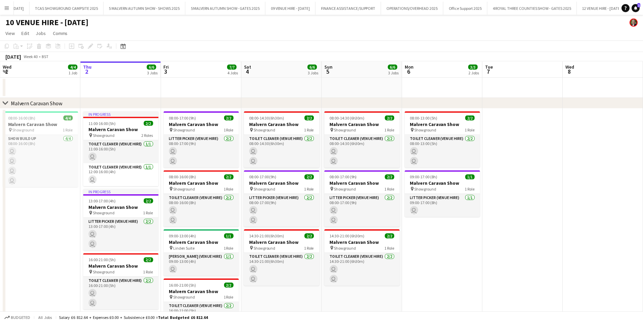
scroll to position [0, 149]
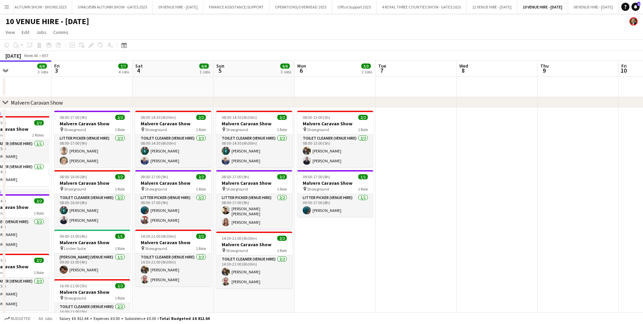
drag, startPoint x: 484, startPoint y: 132, endPoint x: 381, endPoint y: 125, distance: 103.0
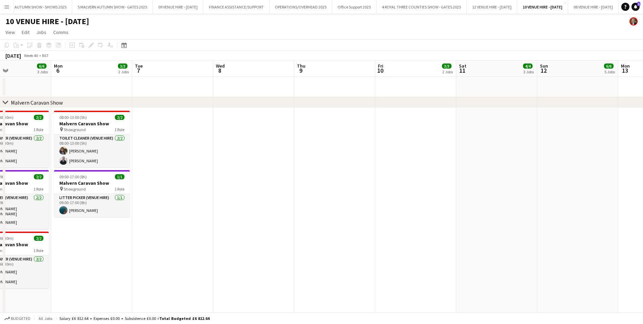
drag, startPoint x: 440, startPoint y: 127, endPoint x: 305, endPoint y: 124, distance: 134.3
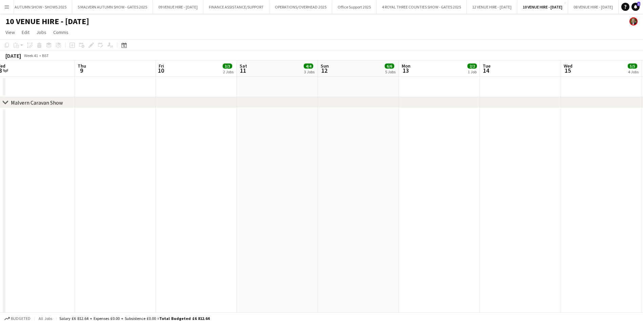
drag, startPoint x: 277, startPoint y: 120, endPoint x: 249, endPoint y: 118, distance: 28.9
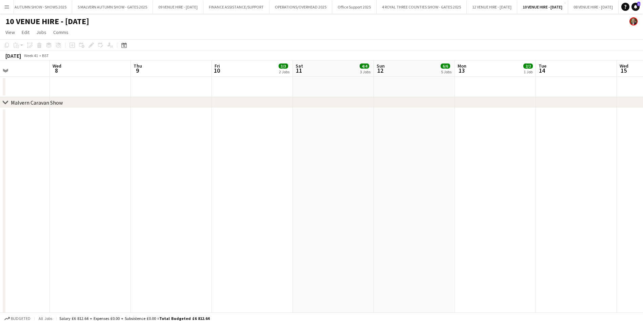
drag, startPoint x: 429, startPoint y: 121, endPoint x: 231, endPoint y: 112, distance: 199.0
drag, startPoint x: 461, startPoint y: 123, endPoint x: 285, endPoint y: 117, distance: 175.8
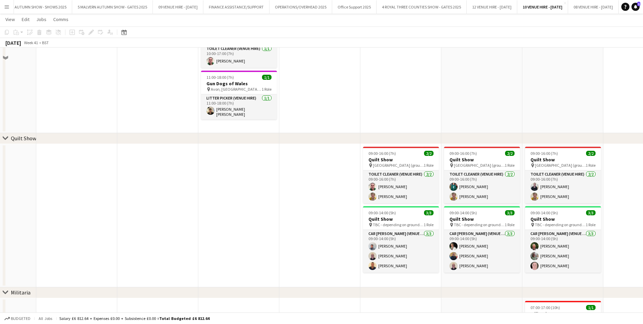
scroll to position [882, 0]
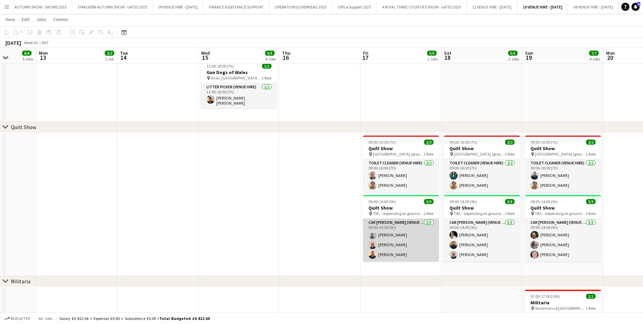
click at [397, 249] on app-card-role "Car [PERSON_NAME] (Venue Hire) [DATE] 09:00-14:00 (5h) [PERSON_NAME] [PERSON_NA…" at bounding box center [401, 239] width 76 height 43
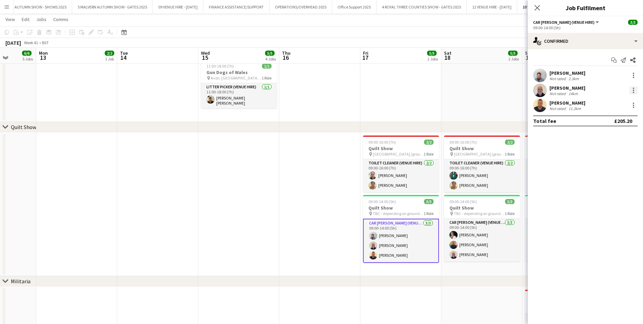
click at [633, 88] on div at bounding box center [634, 90] width 8 height 8
click at [604, 165] on span "Remove" at bounding box center [601, 168] width 20 height 6
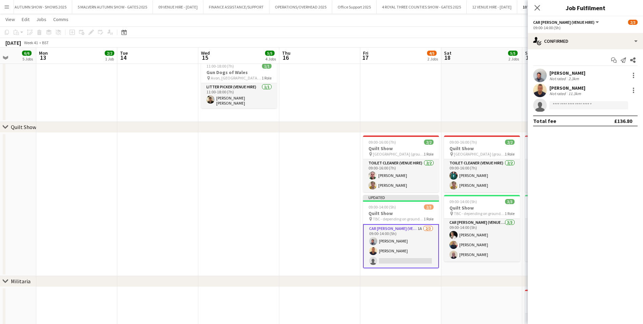
click at [420, 244] on app-card-role "[PERSON_NAME] (Venue Hire) 1A [DATE] 09:00-14:00 (5h) [PERSON_NAME] [PERSON_NAM…" at bounding box center [401, 246] width 76 height 44
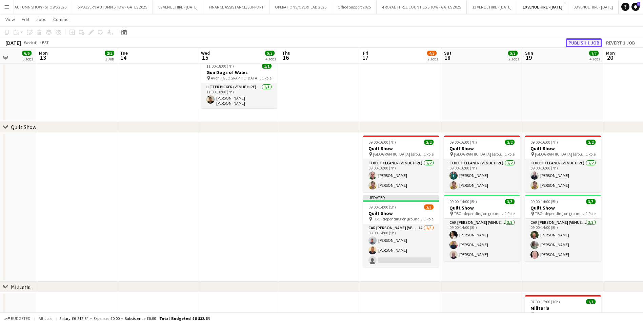
click at [575, 43] on button "Publish 1 job" at bounding box center [584, 42] width 36 height 9
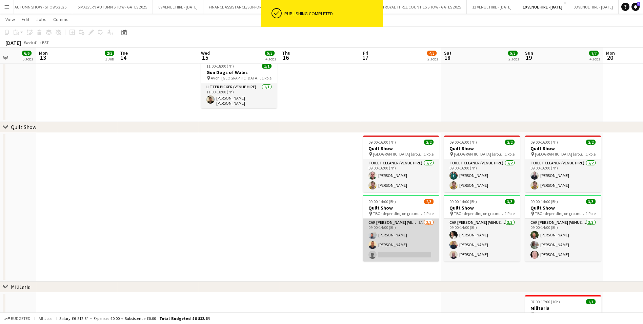
click at [399, 246] on app-card-role "[PERSON_NAME] (Venue Hire) 1A [DATE] 09:00-14:00 (5h) [PERSON_NAME] [PERSON_NAM…" at bounding box center [401, 239] width 76 height 43
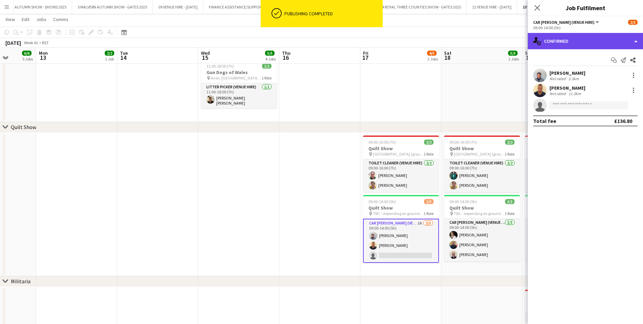
click at [588, 42] on div "single-neutral-actions-check-2 Confirmed" at bounding box center [585, 41] width 115 height 16
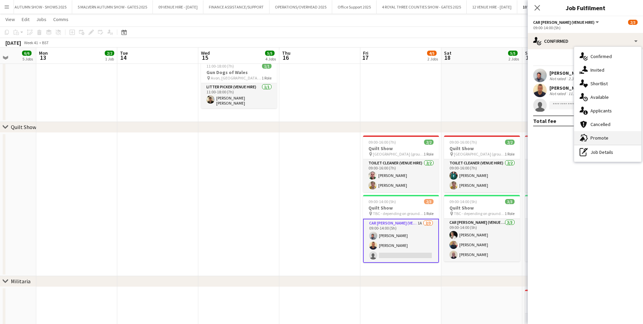
click at [596, 135] on span "Promote" at bounding box center [600, 138] width 18 height 6
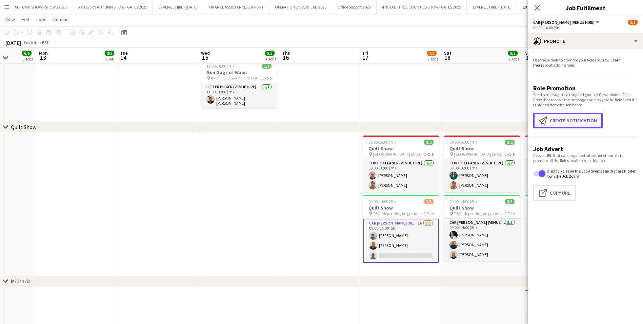
click at [555, 116] on button "Create notification Create notification" at bounding box center [569, 121] width 70 height 16
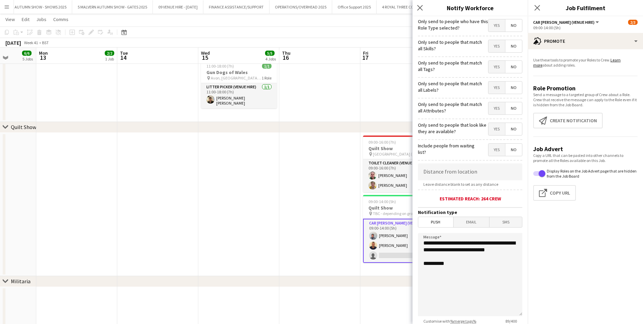
click at [489, 24] on span "Yes" at bounding box center [497, 25] width 17 height 12
click at [433, 218] on span "Push" at bounding box center [436, 222] width 35 height 10
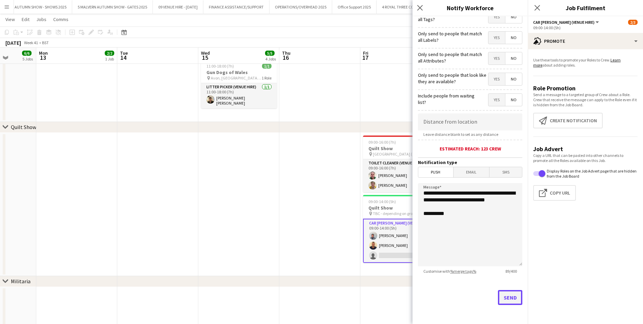
click at [500, 296] on button "Send" at bounding box center [510, 297] width 24 height 15
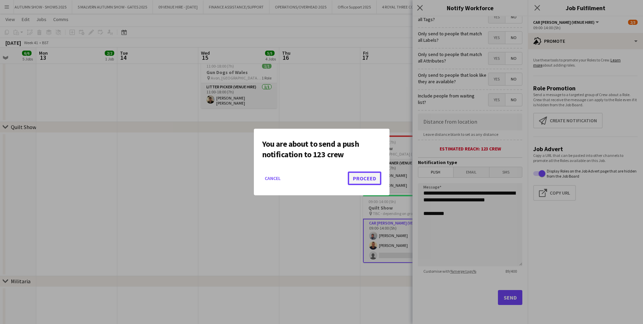
click at [362, 180] on button "Proceed" at bounding box center [365, 178] width 34 height 14
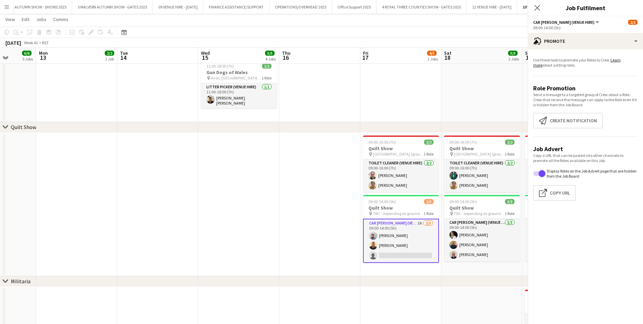
scroll to position [882, 0]
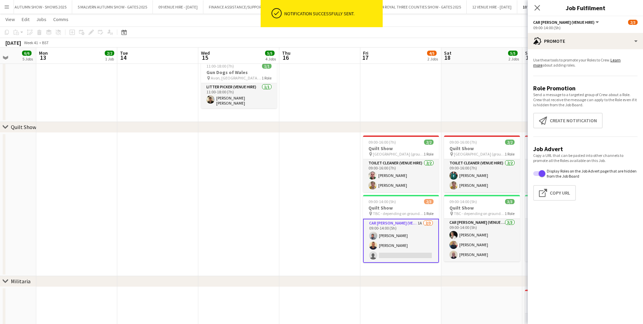
click at [347, 214] on app-date-cell at bounding box center [320, 204] width 81 height 143
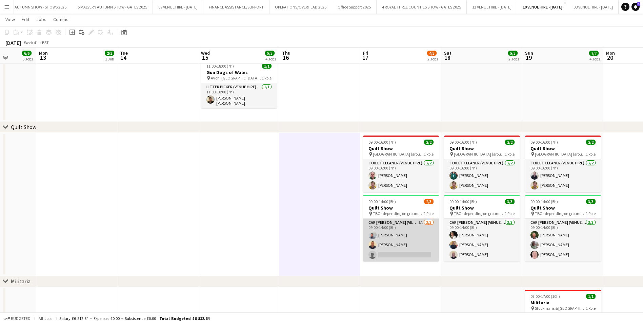
click at [389, 253] on app-card-role "[PERSON_NAME] (Venue Hire) 1A [DATE] 09:00-14:00 (5h) [PERSON_NAME] [PERSON_NAM…" at bounding box center [401, 239] width 76 height 43
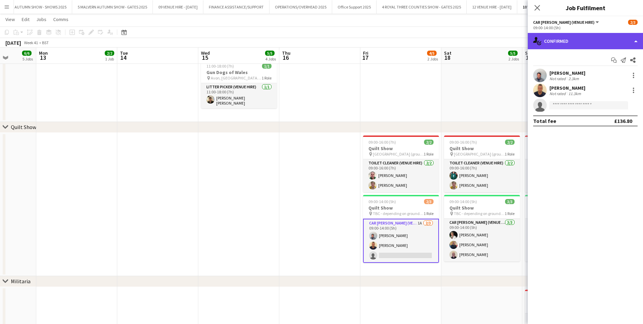
click at [572, 36] on div "single-neutral-actions-check-2 Confirmed" at bounding box center [585, 41] width 115 height 16
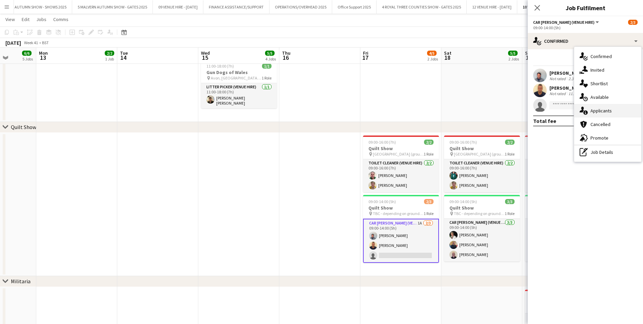
click at [607, 108] on span "Applicants" at bounding box center [601, 111] width 21 height 6
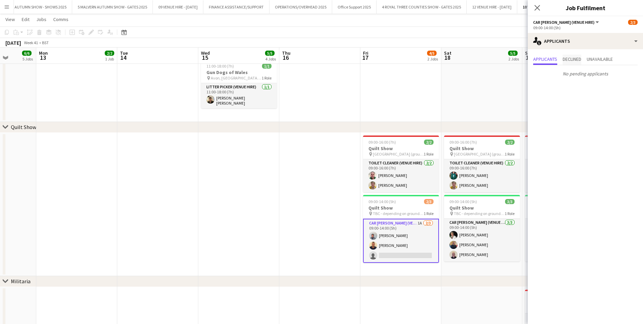
click at [576, 60] on span "Declined" at bounding box center [572, 59] width 19 height 5
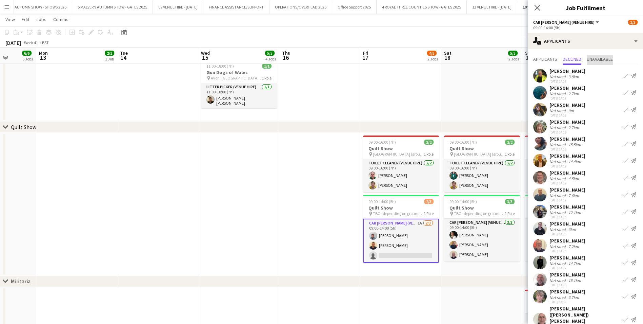
click at [602, 59] on span "Unavailable" at bounding box center [600, 59] width 26 height 5
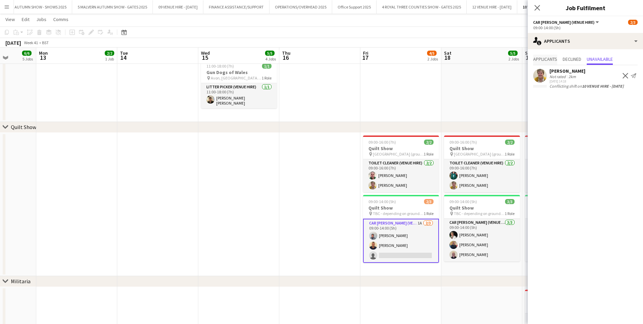
click at [541, 55] on span "Applicants" at bounding box center [546, 60] width 24 height 10
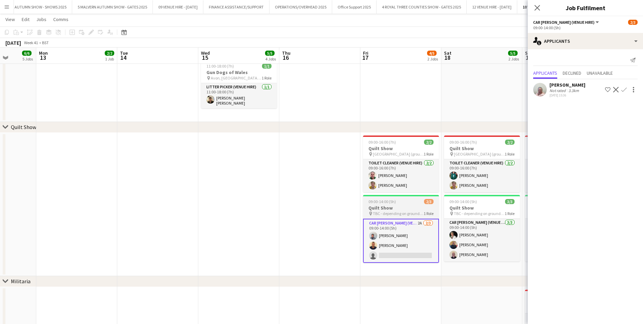
click at [381, 201] on span "09:00-14:00 (5h)" at bounding box center [382, 201] width 27 height 5
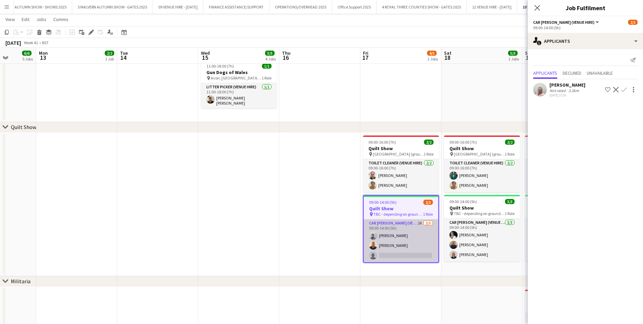
click at [384, 250] on app-card-role "Car [PERSON_NAME] (Venue Hire) 2A [DATE] 09:00-14:00 (5h) [PERSON_NAME] [PERSON…" at bounding box center [401, 240] width 75 height 43
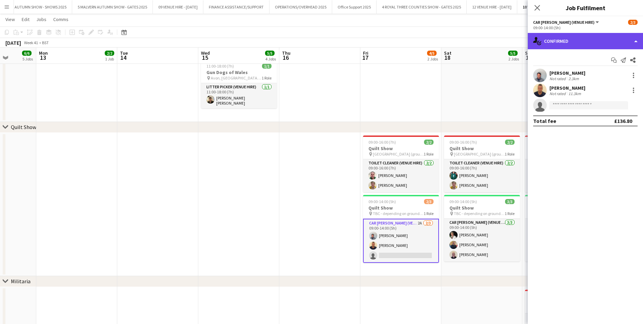
click at [575, 38] on div "single-neutral-actions-check-2 Confirmed" at bounding box center [585, 41] width 115 height 16
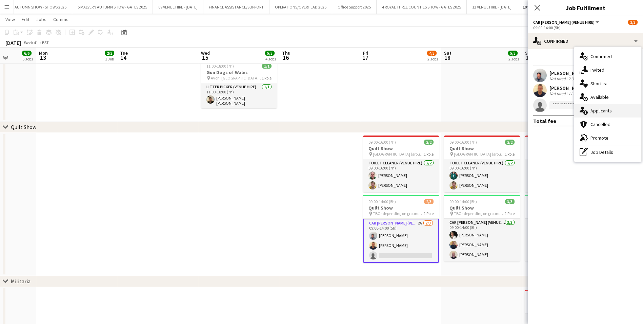
click at [600, 111] on span "Applicants" at bounding box center [601, 111] width 21 height 6
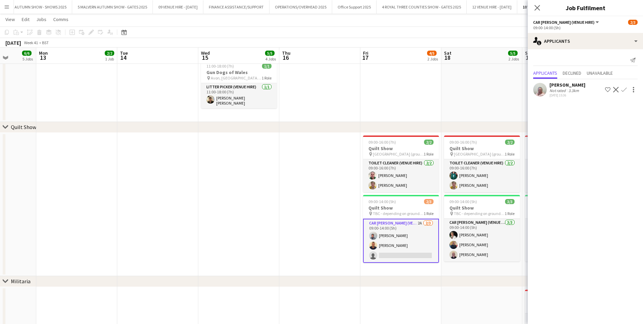
click at [623, 87] on app-icon "Confirm" at bounding box center [624, 89] width 5 height 5
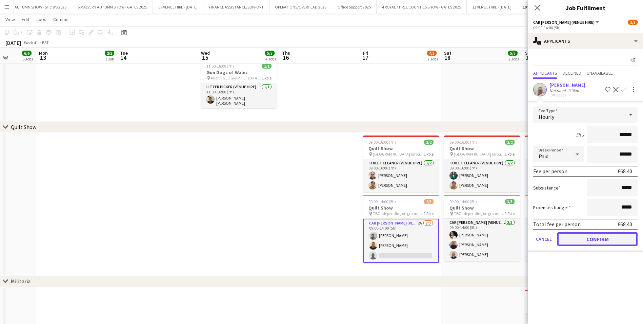
click at [591, 238] on button "Confirm" at bounding box center [598, 239] width 80 height 14
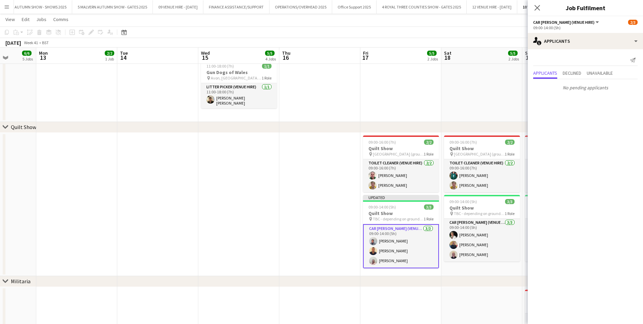
click at [344, 209] on app-date-cell at bounding box center [320, 204] width 81 height 143
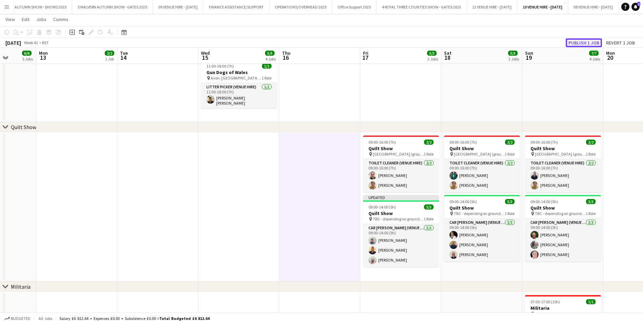
click at [586, 42] on button "Publish 1 job" at bounding box center [584, 42] width 36 height 9
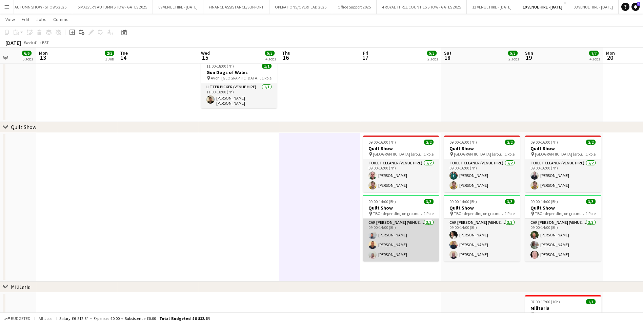
click at [393, 238] on app-card-role "[PERSON_NAME] (Venue Hire) [DATE] 09:00-14:00 (5h) [PERSON_NAME] [PERSON_NAME] …" at bounding box center [401, 239] width 76 height 43
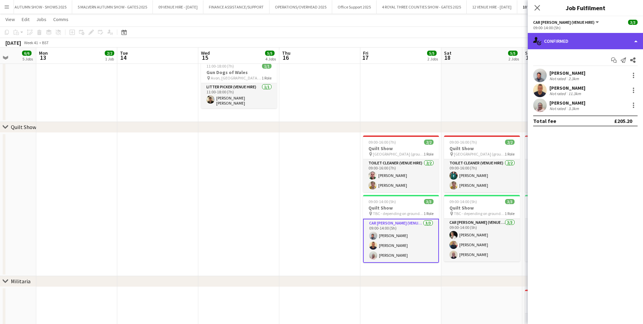
click at [574, 45] on div "single-neutral-actions-check-2 Confirmed" at bounding box center [585, 41] width 115 height 16
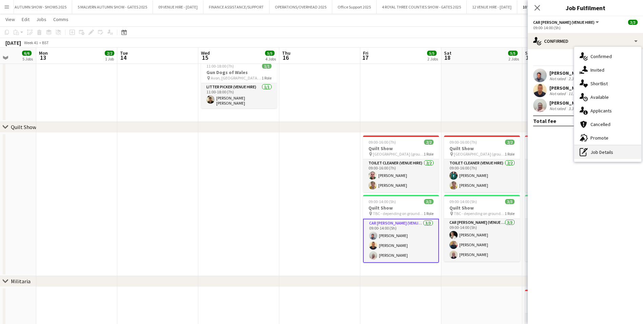
click at [593, 151] on div "pen-write Job Details" at bounding box center [608, 152] width 67 height 14
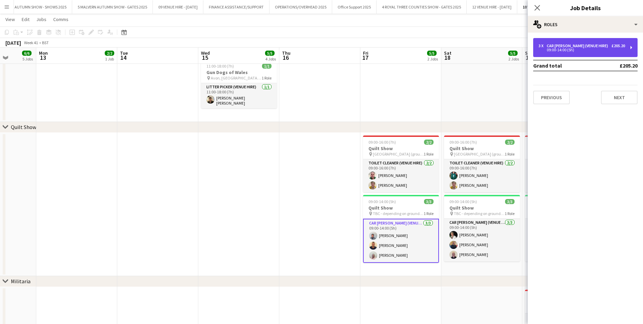
click at [569, 48] on div "09:00-14:00 (5h)" at bounding box center [582, 49] width 87 height 3
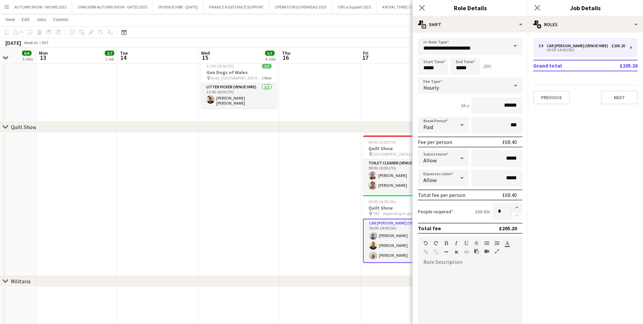
click at [341, 220] on app-date-cell at bounding box center [320, 204] width 81 height 143
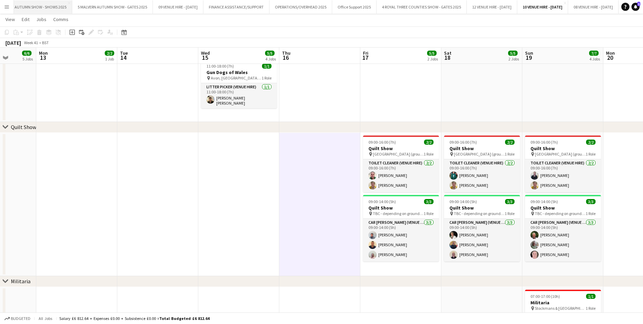
click at [34, 7] on button "5 MALVERN AUTUMN SHOW - SHOWS 2025 Close" at bounding box center [31, 6] width 82 height 13
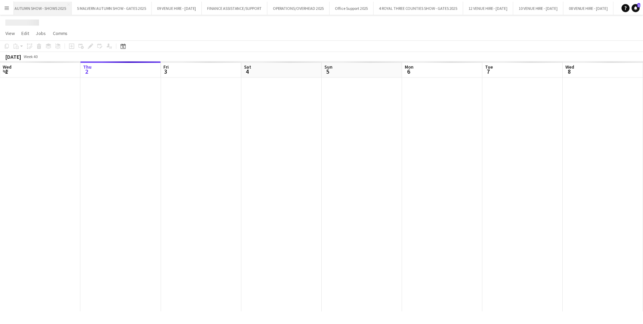
scroll to position [0, 131]
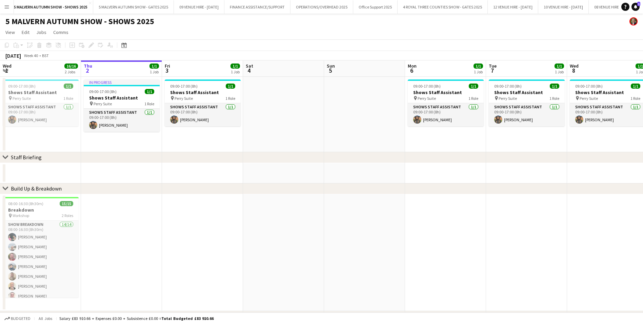
drag, startPoint x: 518, startPoint y: 100, endPoint x: 278, endPoint y: 102, distance: 240.2
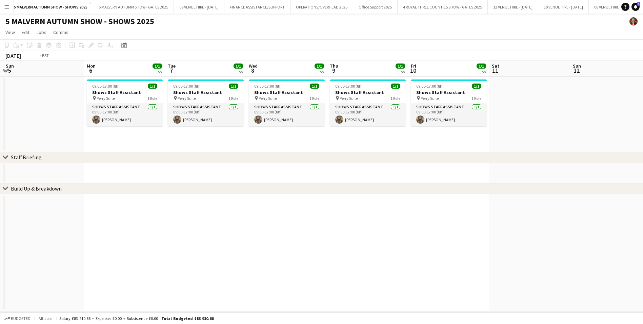
drag, startPoint x: 454, startPoint y: 98, endPoint x: 272, endPoint y: 107, distance: 182.1
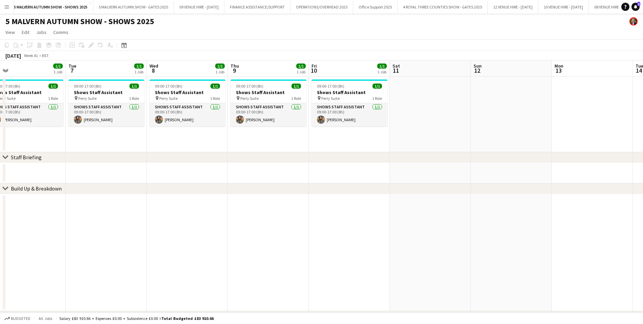
scroll to position [0, 199]
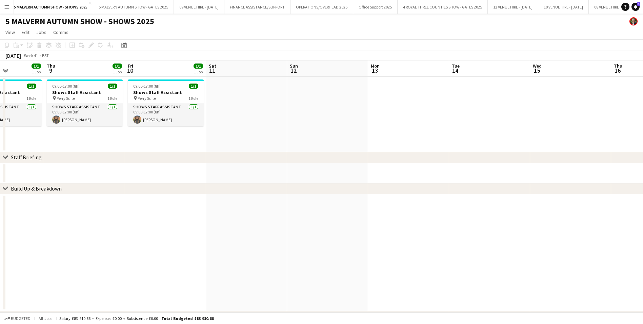
drag, startPoint x: 472, startPoint y: 98, endPoint x: 290, endPoint y: 108, distance: 181.4
click at [476, 82] on app-date-cell at bounding box center [489, 114] width 81 height 75
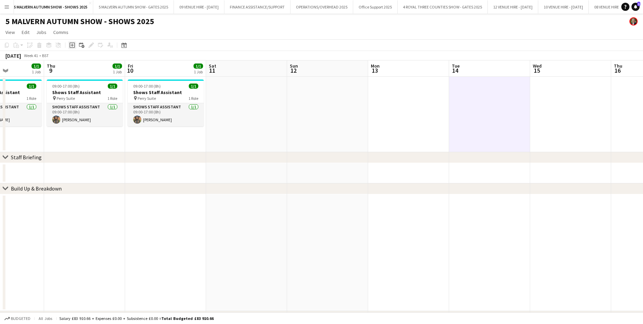
click at [73, 44] on icon "Add job" at bounding box center [72, 44] width 5 height 5
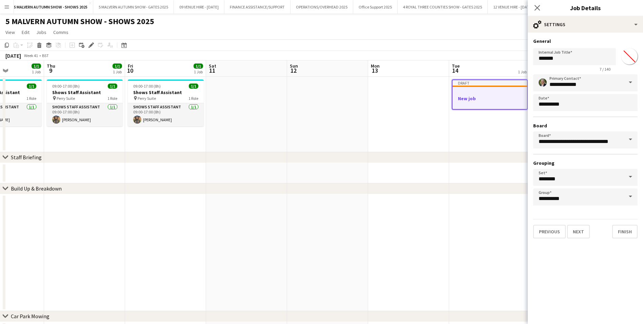
click at [632, 56] on input "*******" at bounding box center [630, 56] width 24 height 24
type input "*******"
drag, startPoint x: 579, startPoint y: 58, endPoint x: 521, endPoint y: 55, distance: 58.1
type input "**********"
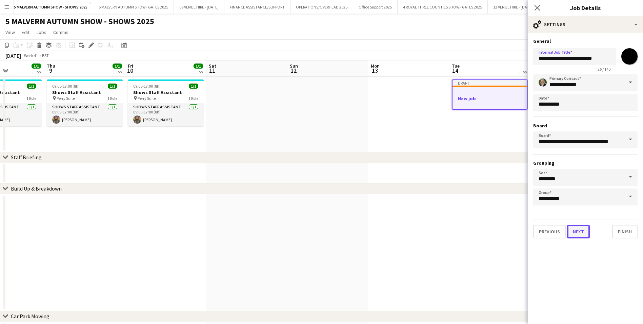
click at [582, 231] on button "Next" at bounding box center [579, 232] width 23 height 14
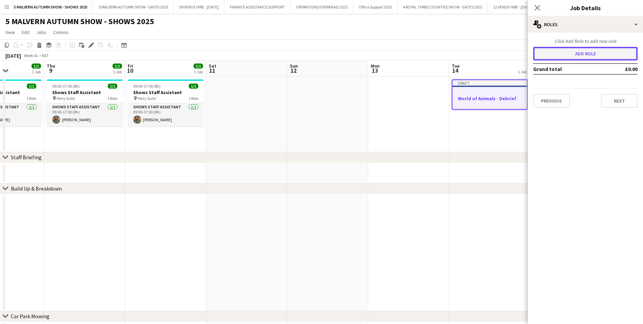
click at [570, 52] on button "Add role" at bounding box center [586, 54] width 104 height 14
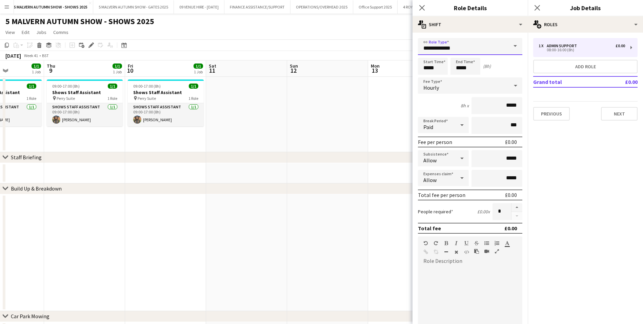
click at [473, 50] on input "**********" at bounding box center [470, 46] width 104 height 17
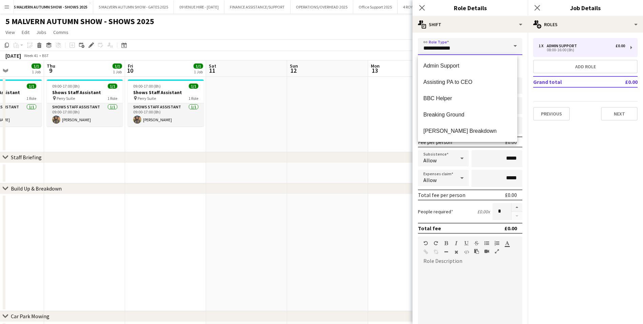
drag, startPoint x: 474, startPoint y: 46, endPoint x: 412, endPoint y: 44, distance: 61.5
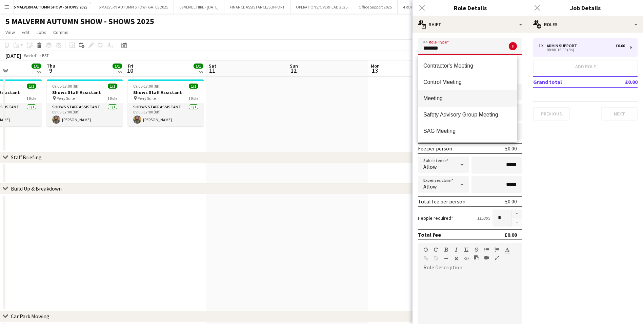
click at [433, 96] on span "Meeting" at bounding box center [468, 98] width 89 height 6
type input "*******"
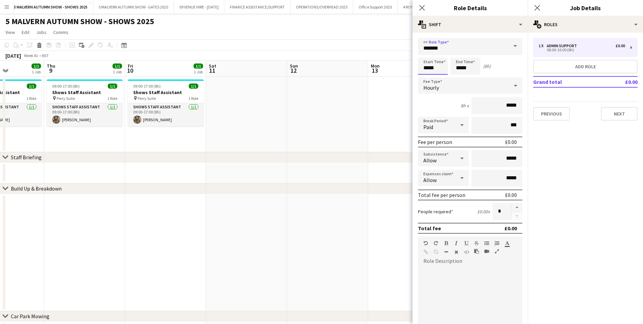
click at [445, 70] on input "*****" at bounding box center [433, 66] width 30 height 17
click at [426, 53] on div at bounding box center [427, 54] width 14 height 7
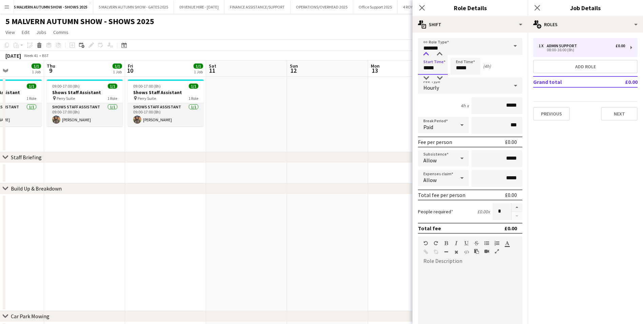
click at [426, 53] on div at bounding box center [427, 54] width 14 height 7
type input "*****"
click at [426, 53] on div at bounding box center [427, 54] width 14 height 7
click at [473, 66] on input "*****" at bounding box center [466, 66] width 30 height 17
type input "*****"
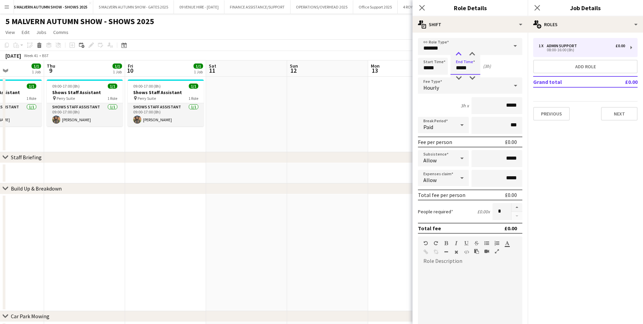
click at [461, 53] on div at bounding box center [459, 54] width 14 height 7
click at [435, 65] on input "*****" at bounding box center [433, 66] width 30 height 17
click at [427, 52] on div at bounding box center [427, 54] width 14 height 7
type input "*****"
click at [427, 52] on div at bounding box center [427, 54] width 14 height 7
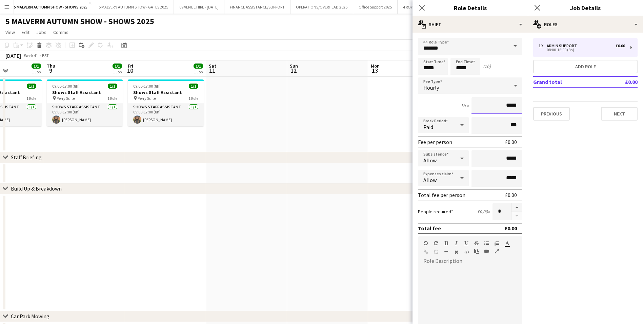
drag, startPoint x: 515, startPoint y: 104, endPoint x: 492, endPoint y: 101, distance: 23.4
click at [493, 101] on input "*****" at bounding box center [497, 105] width 51 height 17
type input "******"
click at [512, 207] on button "button" at bounding box center [517, 207] width 11 height 9
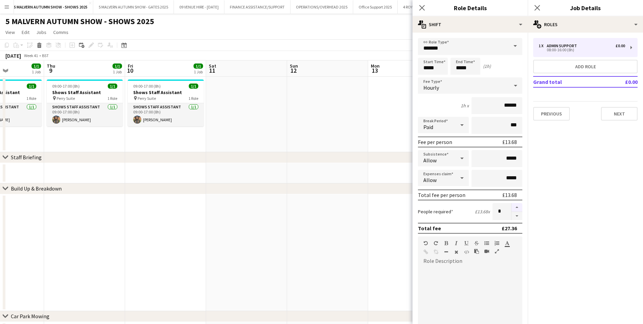
type input "*"
click at [618, 114] on button "Next" at bounding box center [619, 114] width 37 height 14
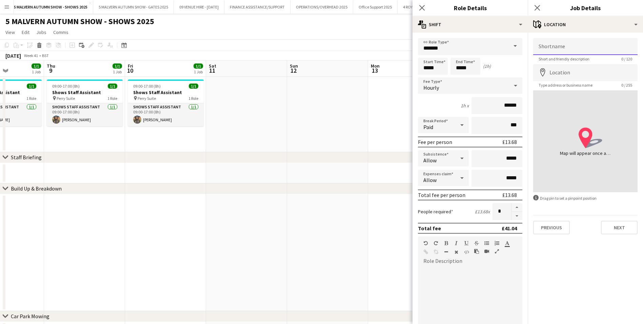
click at [564, 47] on input "Shortname" at bounding box center [586, 46] width 104 height 17
type input "**********"
click at [575, 67] on input "Location" at bounding box center [586, 72] width 104 height 17
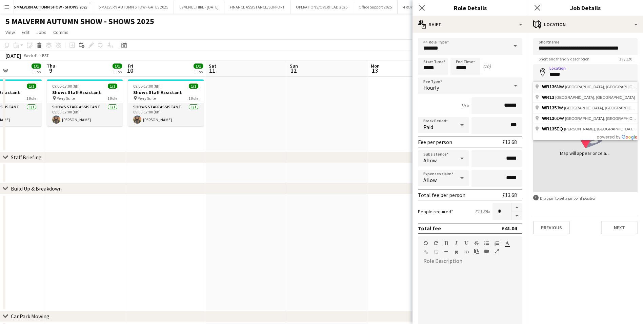
type input "**********"
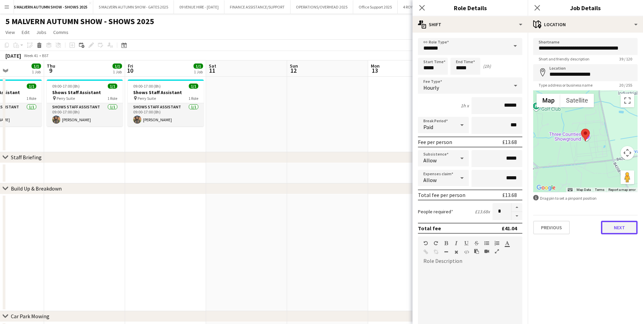
click at [621, 228] on button "Next" at bounding box center [619, 227] width 37 height 14
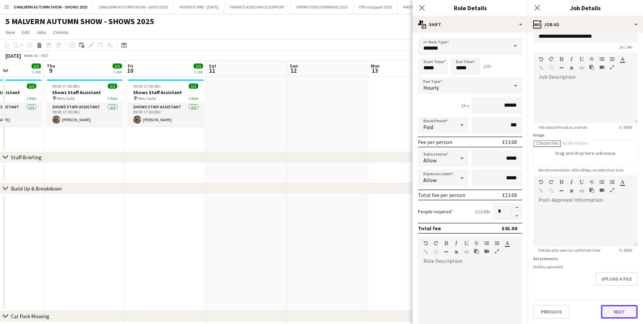
click at [620, 287] on form "**********" at bounding box center [585, 172] width 115 height 292
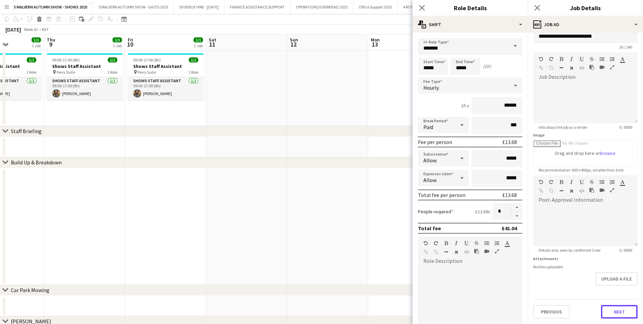
scroll to position [68, 0]
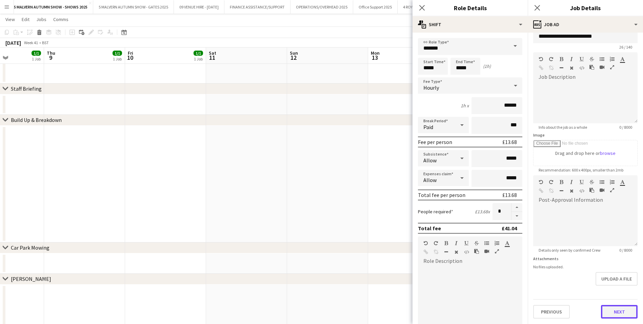
click at [616, 308] on button "Next" at bounding box center [619, 312] width 37 height 14
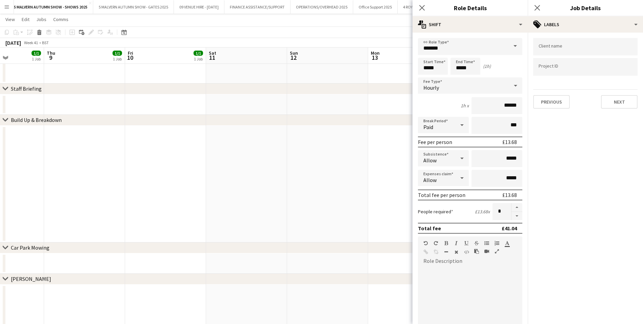
scroll to position [0, 0]
click at [620, 97] on button "Next" at bounding box center [619, 102] width 37 height 14
click at [626, 69] on button "Next" at bounding box center [619, 70] width 37 height 14
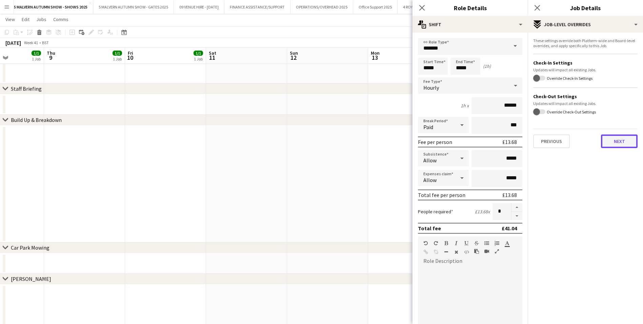
click at [624, 144] on button "Next" at bounding box center [619, 141] width 37 height 14
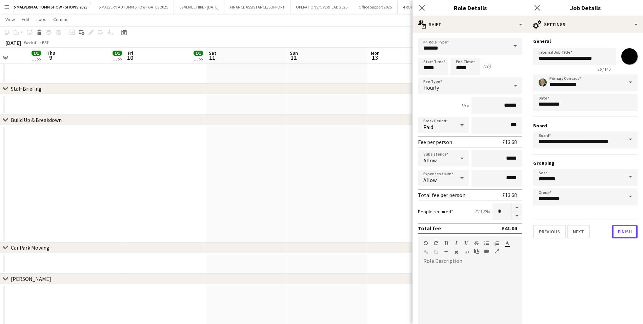
drag, startPoint x: 622, startPoint y: 233, endPoint x: 621, endPoint y: 228, distance: 5.3
click at [623, 233] on button "Finish" at bounding box center [625, 232] width 25 height 14
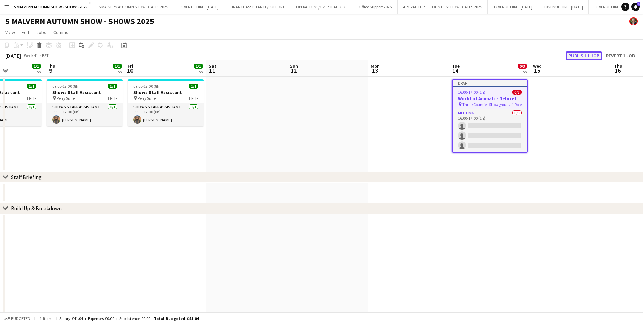
click at [584, 56] on button "Publish 1 job" at bounding box center [584, 55] width 36 height 9
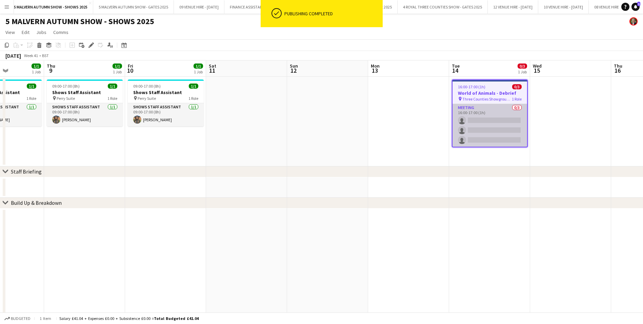
click at [489, 128] on app-card-role "Meeting 0/3 16:00-17:00 (1h) single-neutral-actions single-neutral-actions sing…" at bounding box center [490, 125] width 75 height 43
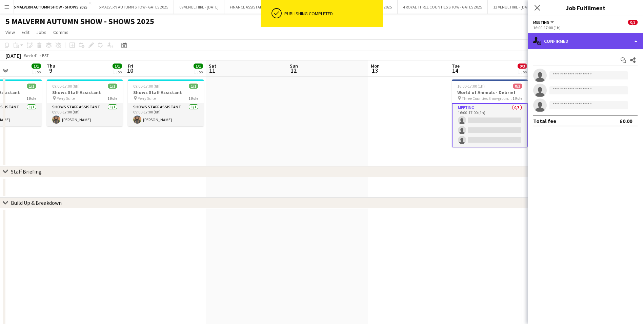
click at [558, 41] on div "single-neutral-actions-check-2 Confirmed" at bounding box center [585, 41] width 115 height 16
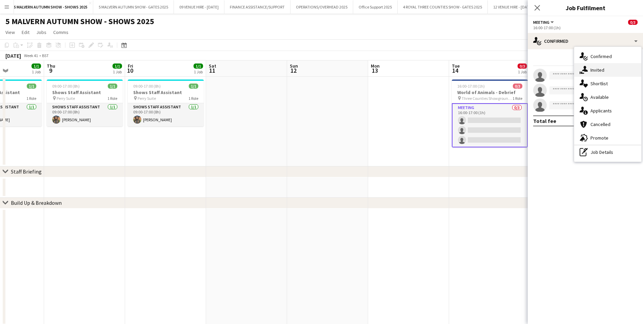
click at [598, 68] on span "Invited" at bounding box center [598, 70] width 14 height 6
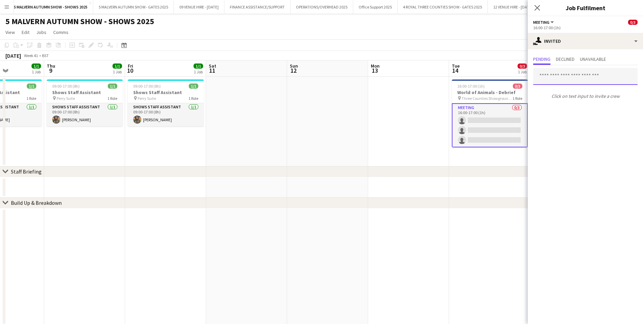
click at [571, 74] on input "text" at bounding box center [586, 76] width 104 height 17
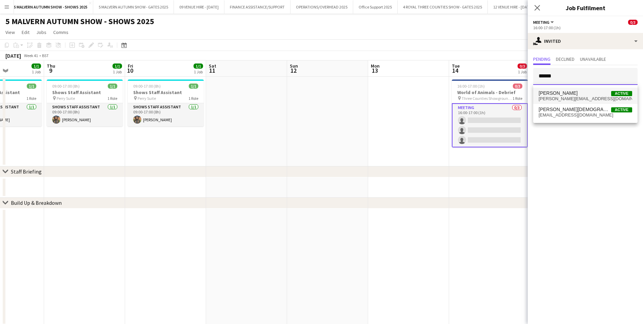
type input "******"
click at [562, 96] on span "[PERSON_NAME][EMAIL_ADDRESS][DOMAIN_NAME]" at bounding box center [586, 98] width 94 height 5
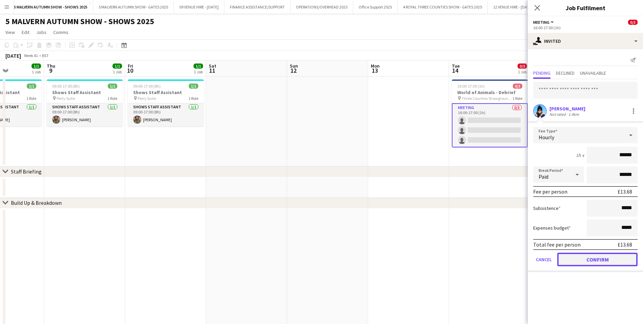
click at [585, 257] on button "Confirm" at bounding box center [598, 259] width 80 height 14
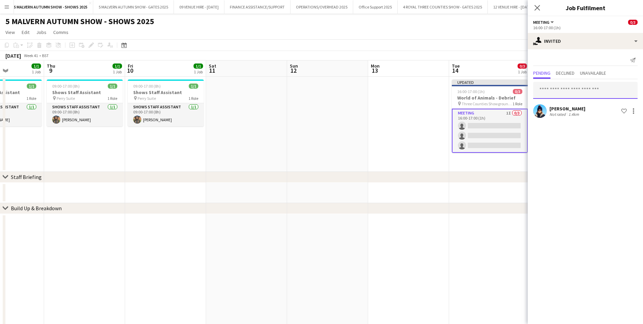
click at [566, 92] on input "text" at bounding box center [586, 90] width 104 height 17
type input "****"
click at [561, 104] on span "[PERSON_NAME]" at bounding box center [558, 107] width 39 height 6
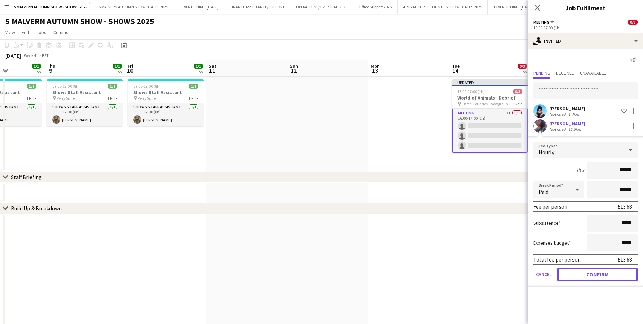
click at [587, 270] on button "Confirm" at bounding box center [598, 274] width 80 height 14
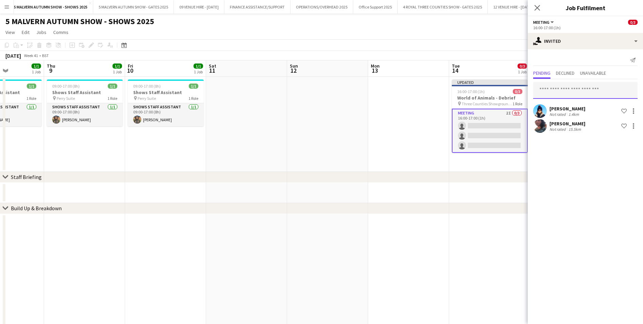
click at [569, 90] on input "text" at bounding box center [586, 90] width 104 height 17
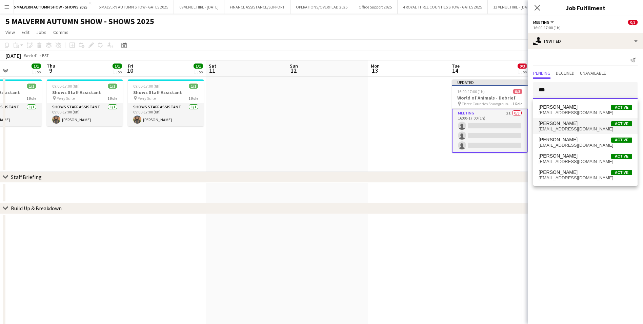
type input "***"
click at [569, 127] on span "[EMAIL_ADDRESS][DOMAIN_NAME]" at bounding box center [586, 128] width 94 height 5
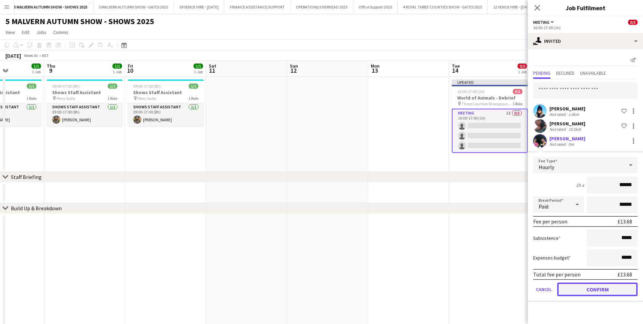
click at [586, 287] on button "Confirm" at bounding box center [598, 289] width 80 height 14
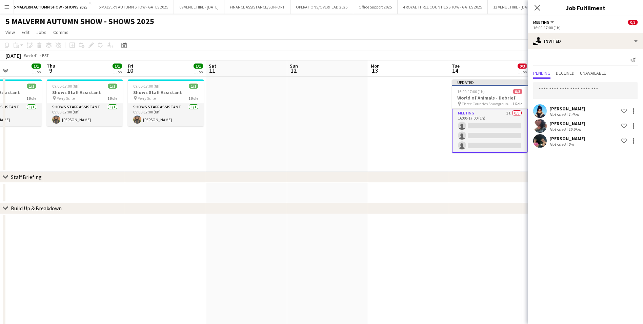
click at [504, 204] on div "chevron-right Build Up & Breakdown" at bounding box center [321, 208] width 643 height 11
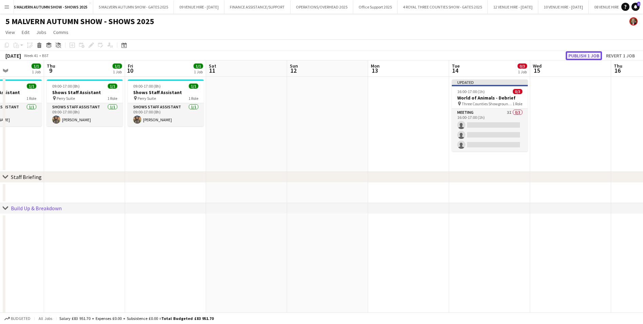
click at [584, 53] on button "Publish 1 job" at bounding box center [584, 55] width 36 height 9
